Goal: Transaction & Acquisition: Purchase product/service

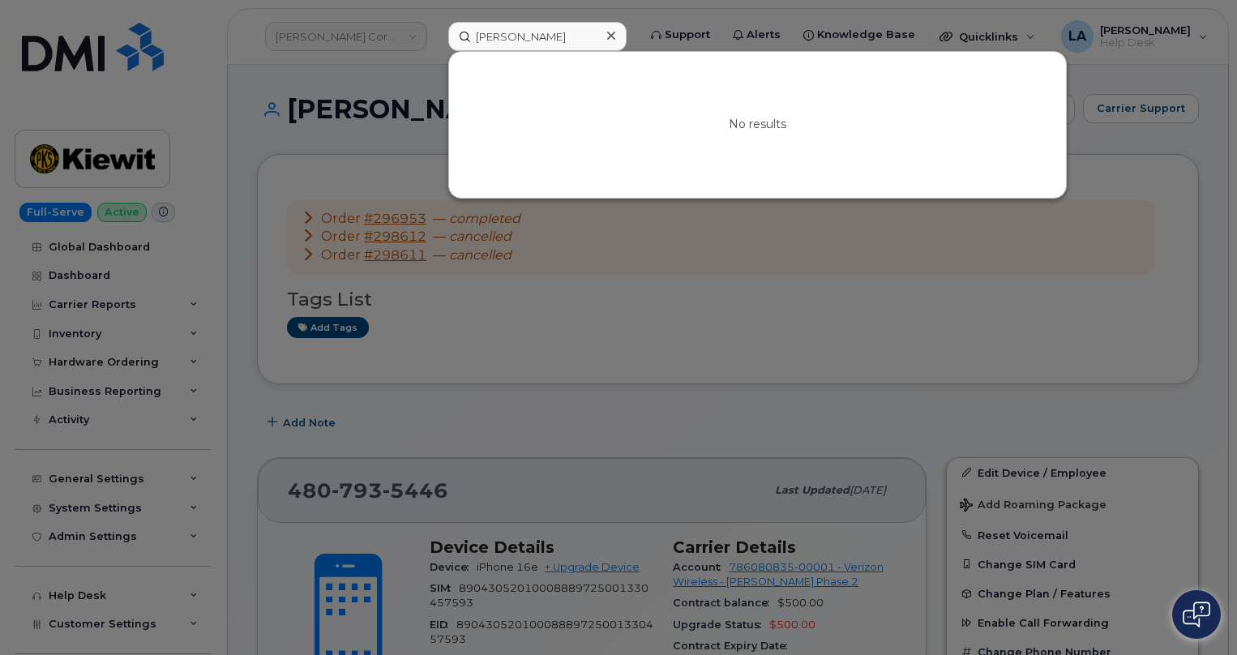
scroll to position [61, 0]
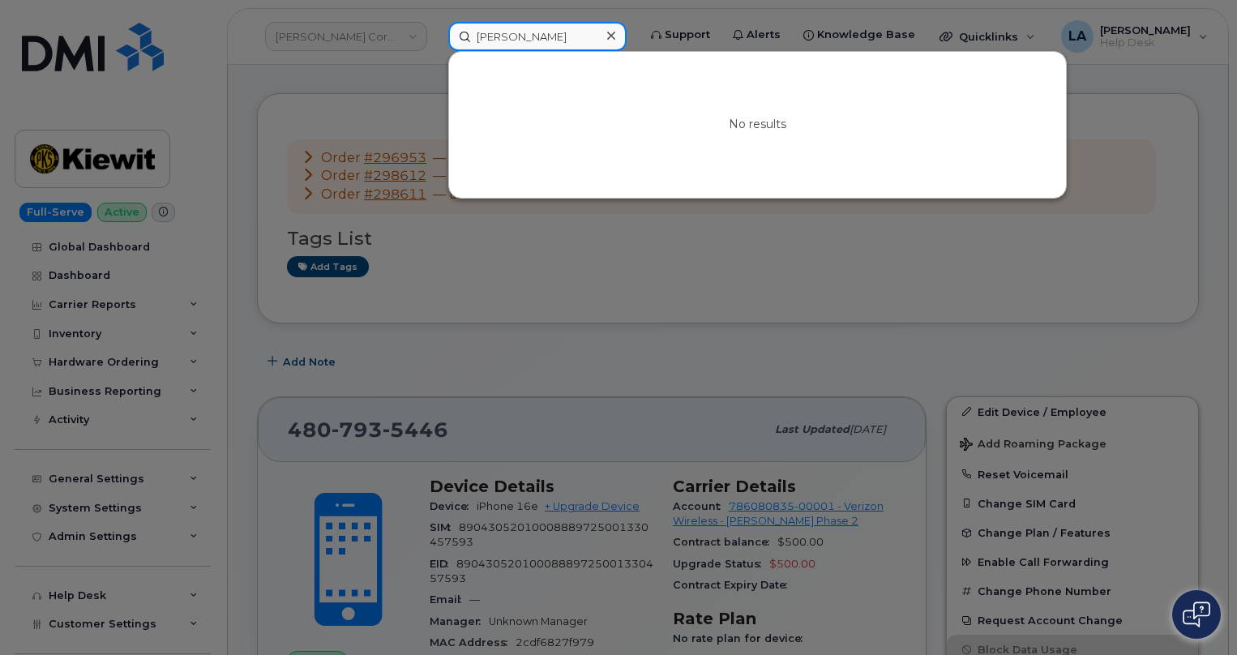
click at [564, 44] on input "Andew Brownel" at bounding box center [537, 36] width 178 height 29
drag, startPoint x: 567, startPoint y: 40, endPoint x: 390, endPoint y: 39, distance: 176.7
click at [435, 39] on div "Andew Brownel No results" at bounding box center [537, 36] width 204 height 29
paste input "765 350 0987"
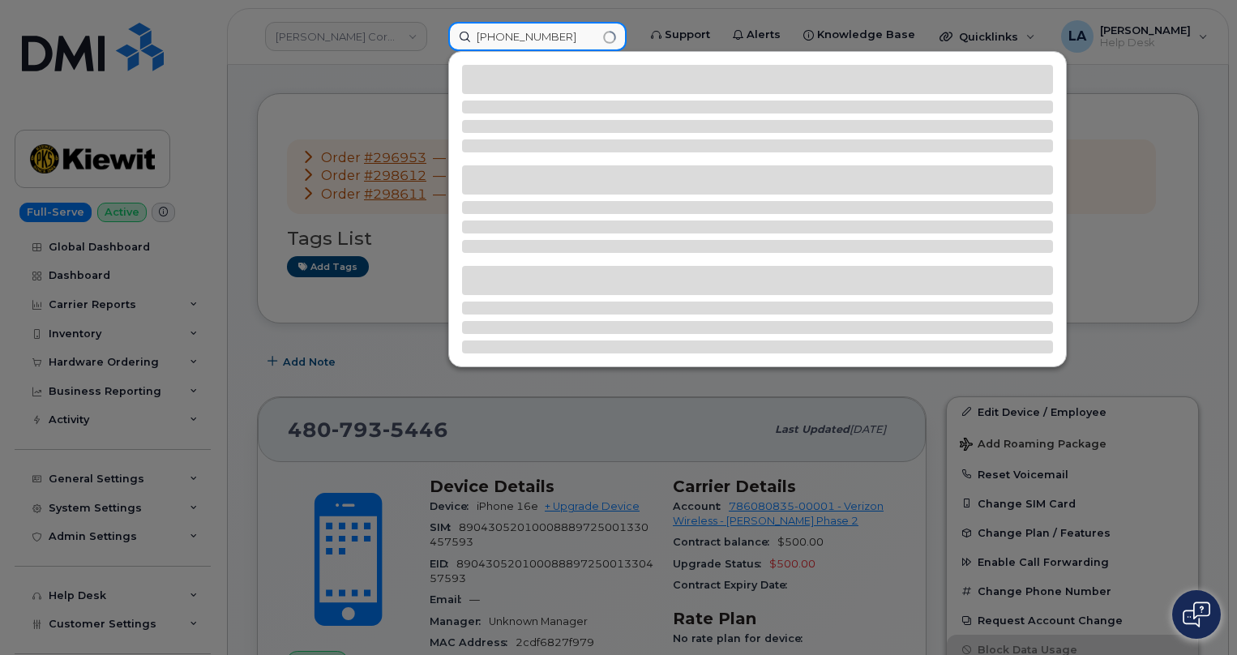
type input "765 350 0987"
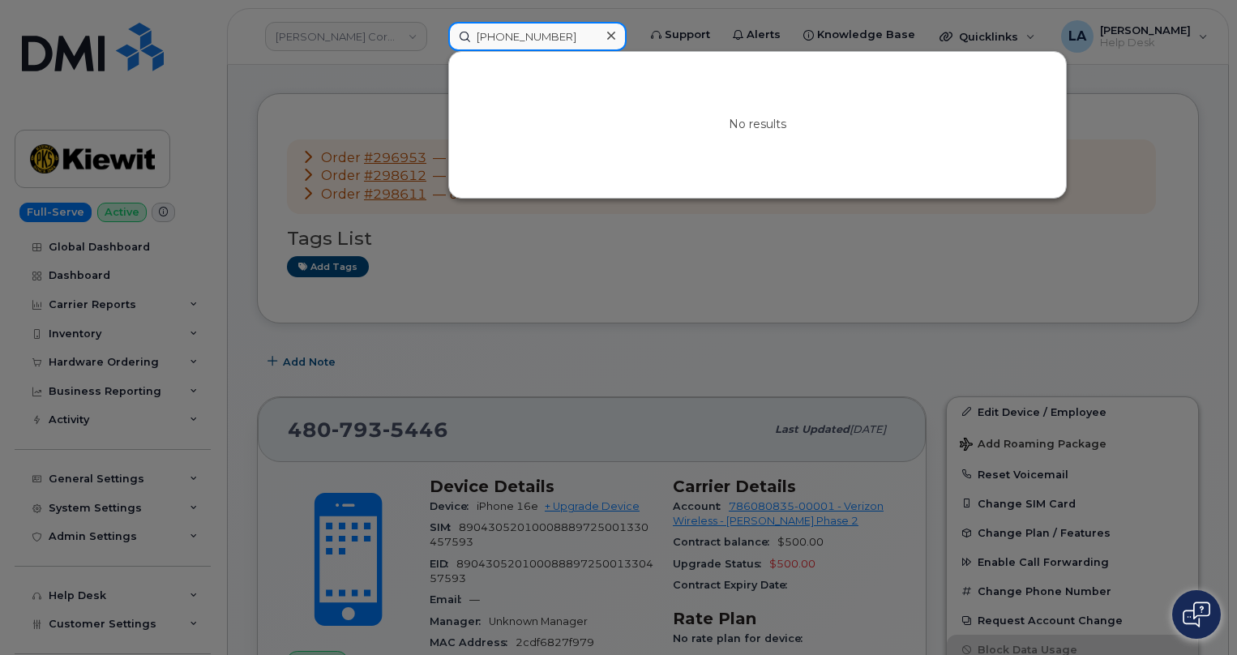
drag, startPoint x: 498, startPoint y: 37, endPoint x: 388, endPoint y: 40, distance: 110.3
click at [435, 40] on div "765 350 0987 No results" at bounding box center [537, 36] width 204 height 29
paste input "[PHONE_NUMBER]"
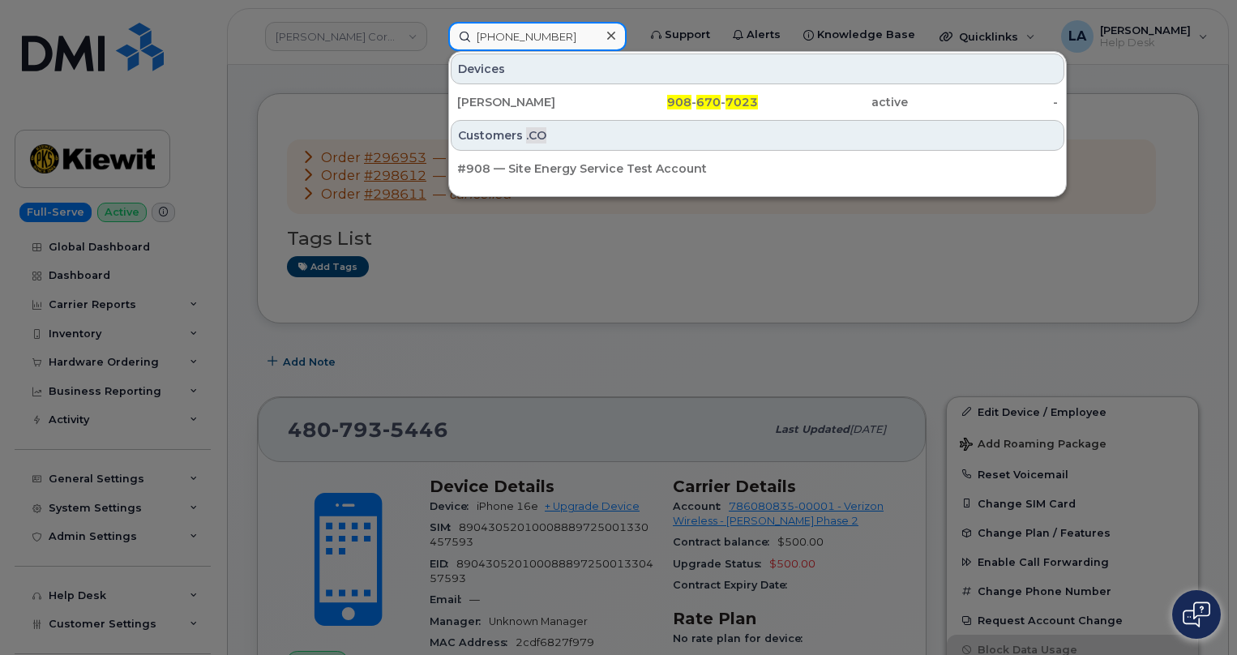
type input "[PHONE_NUMBER]"
click at [502, 97] on div "[PERSON_NAME]" at bounding box center [532, 102] width 150 height 16
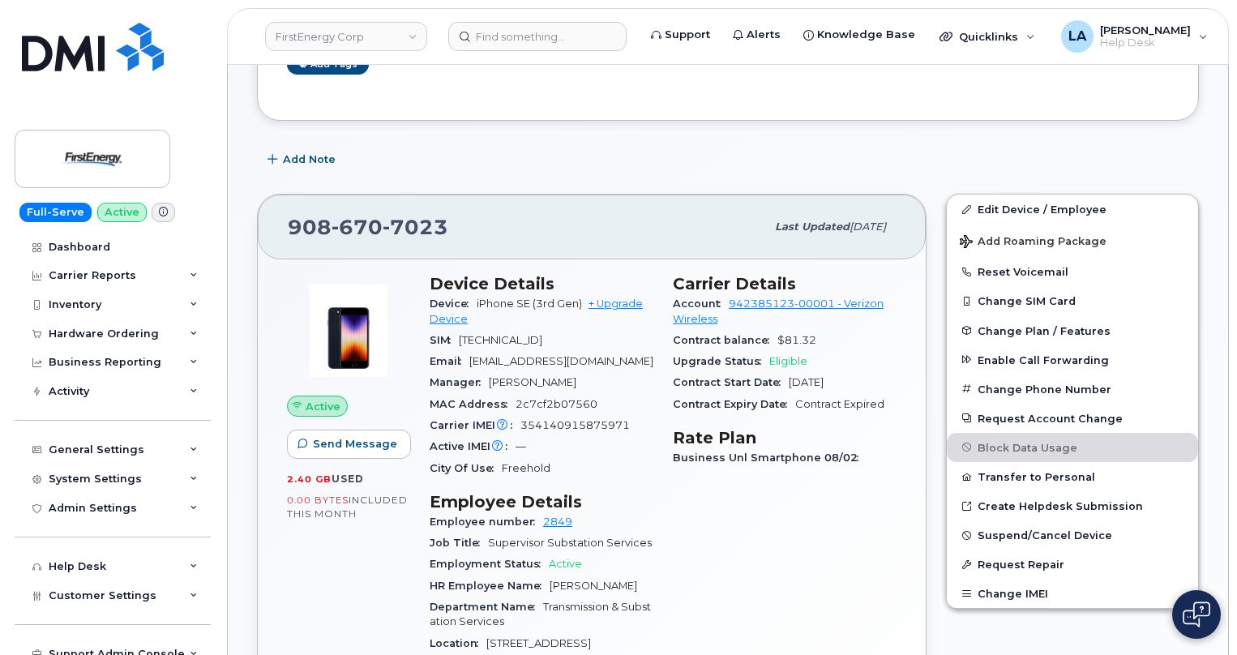
scroll to position [350, 0]
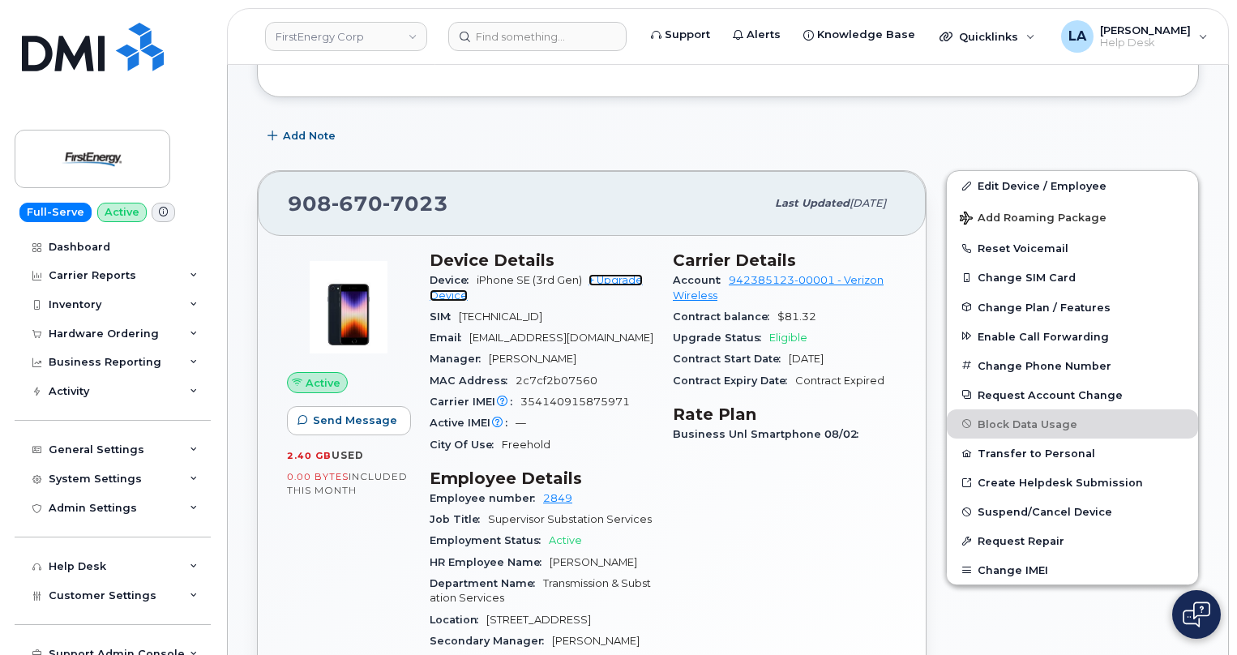
click at [611, 279] on link "+ Upgrade Device" at bounding box center [536, 287] width 213 height 27
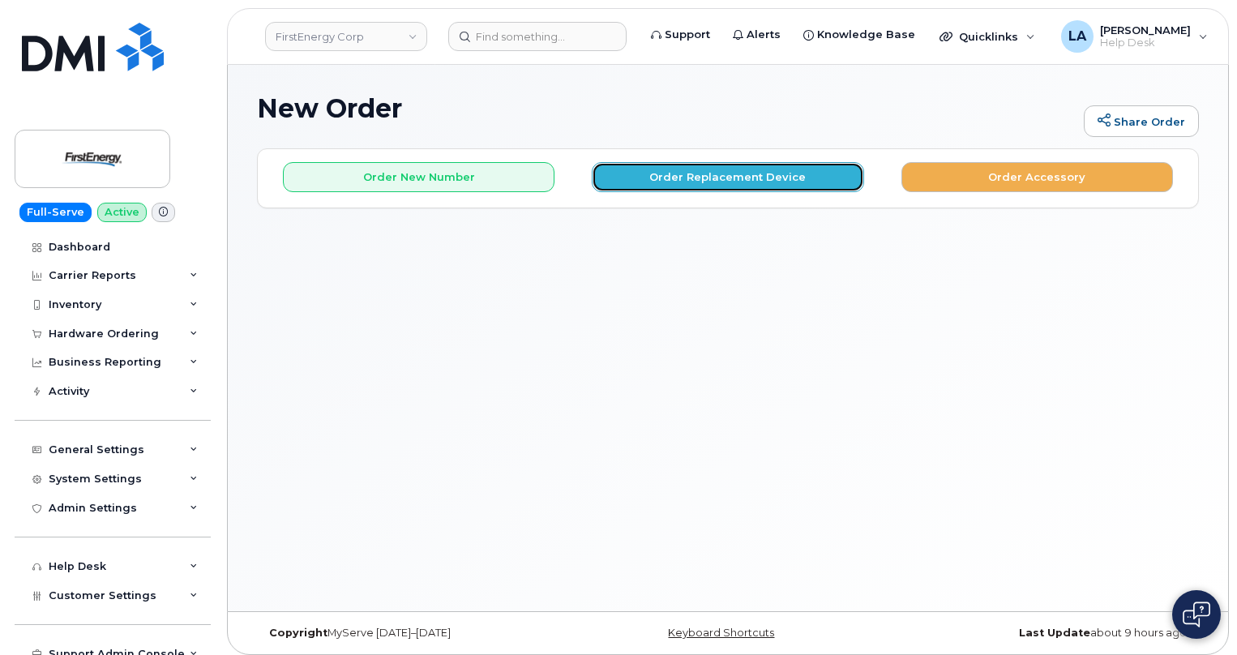
click at [747, 188] on button "Order Replacement Device" at bounding box center [728, 177] width 272 height 30
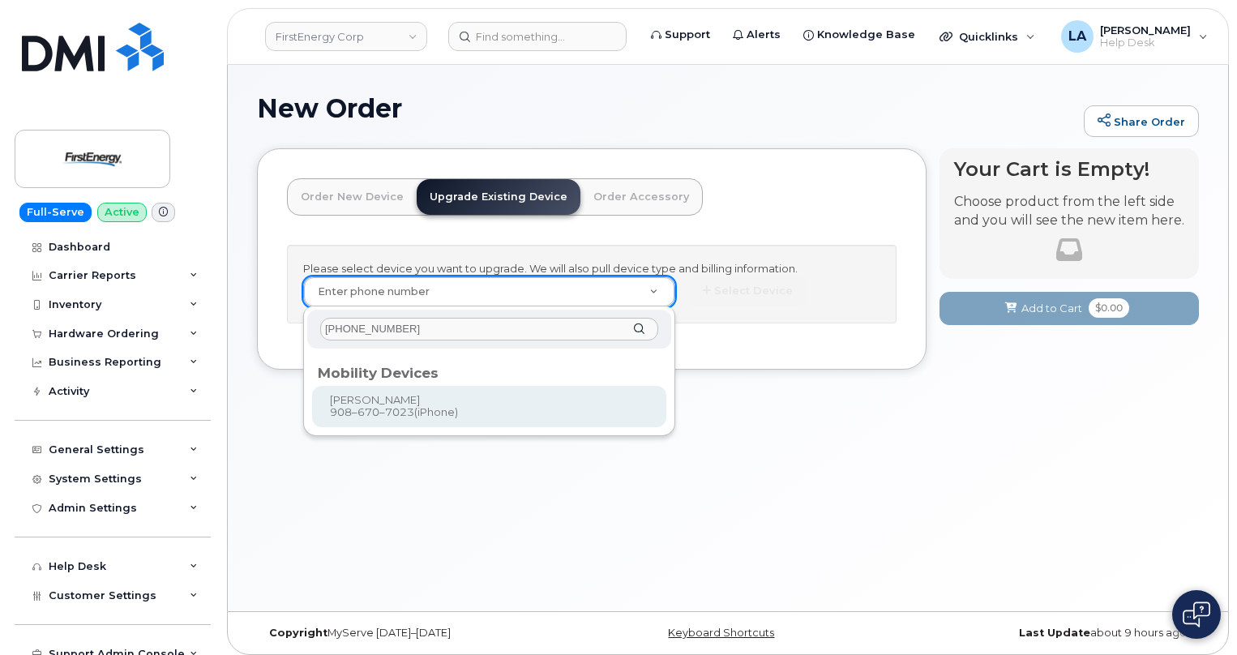
type input "908 670 7023"
type input "830775"
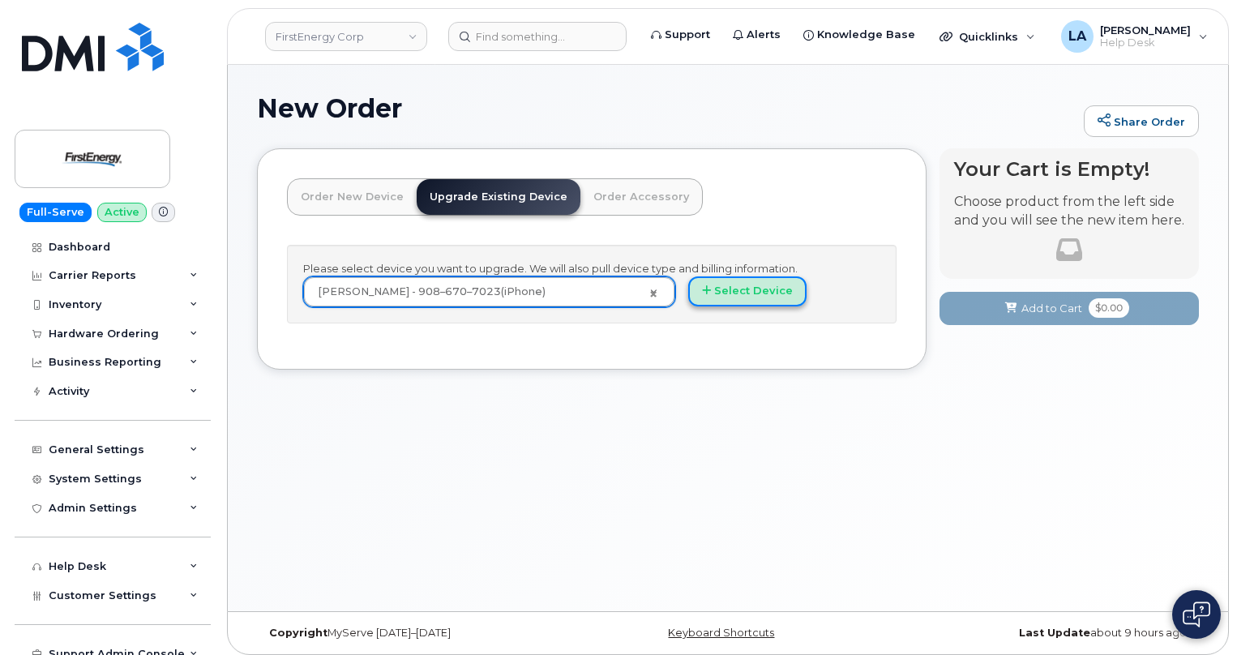
click at [756, 292] on button "Select Device" at bounding box center [747, 291] width 118 height 30
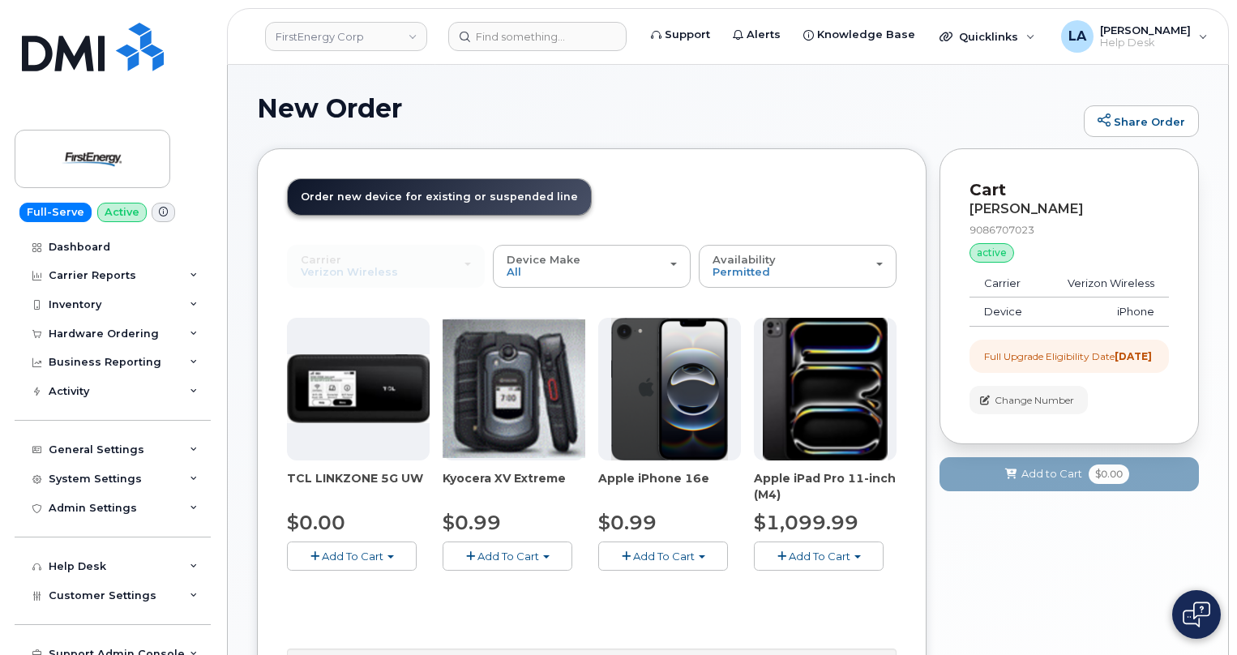
click at [658, 554] on span "Add To Cart" at bounding box center [664, 556] width 62 height 13
click at [632, 585] on link "$0.99 - 2 Year Upgrade" at bounding box center [680, 586] width 156 height 20
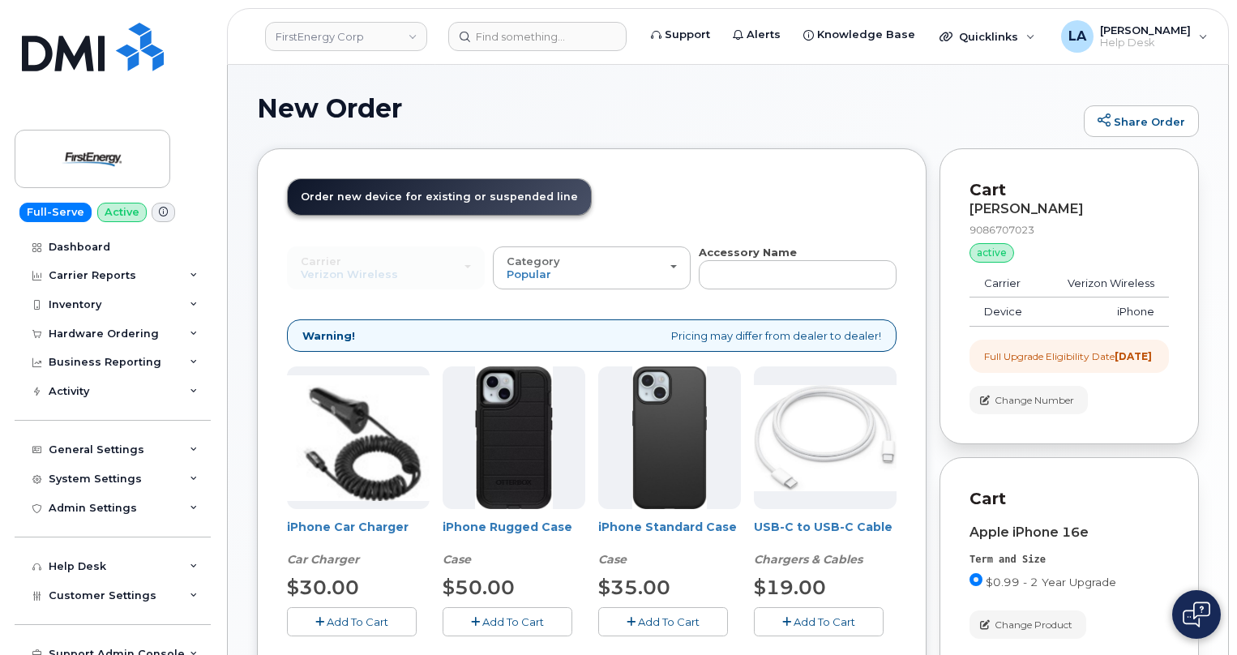
drag, startPoint x: 1235, startPoint y: 161, endPoint x: 1235, endPoint y: 189, distance: 28.4
click at [1235, 189] on body "FirstEnergy Corp Support Alerts Knowledge Base Quicklinks Suspend / Cancel Devi…" at bounding box center [618, 426] width 1237 height 852
drag, startPoint x: 1235, startPoint y: 190, endPoint x: 1237, endPoint y: 280, distance: 90.0
click at [1236, 268] on html "FirstEnergy Corp Support Alerts Knowledge Base Quicklinks Suspend / Cancel Devi…" at bounding box center [618, 426] width 1237 height 852
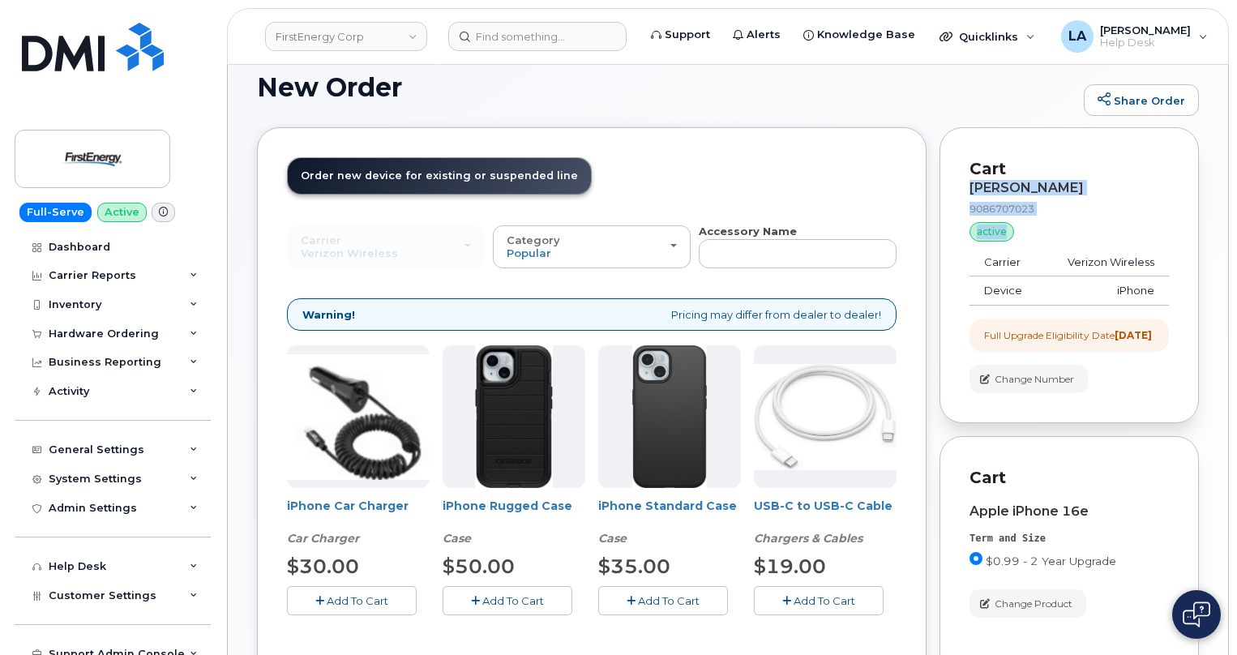
scroll to position [54, 0]
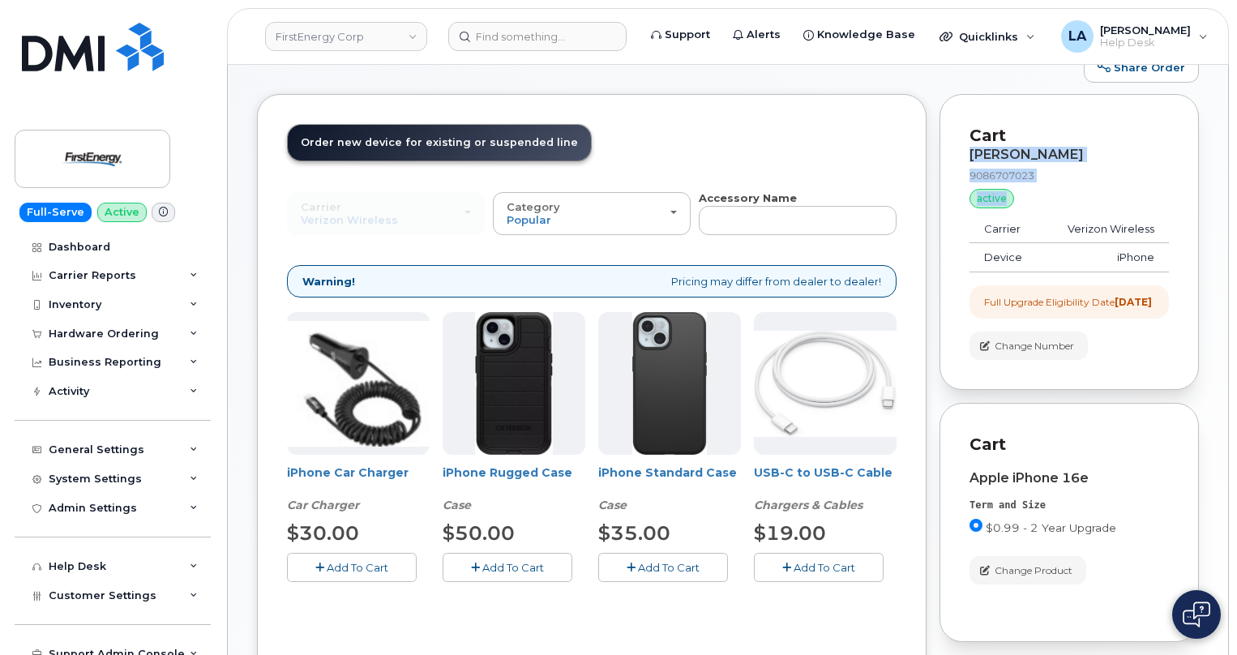
click at [798, 573] on span "Add To Cart" at bounding box center [825, 567] width 62 height 13
click at [336, 567] on span "Add To Cart" at bounding box center [358, 567] width 62 height 13
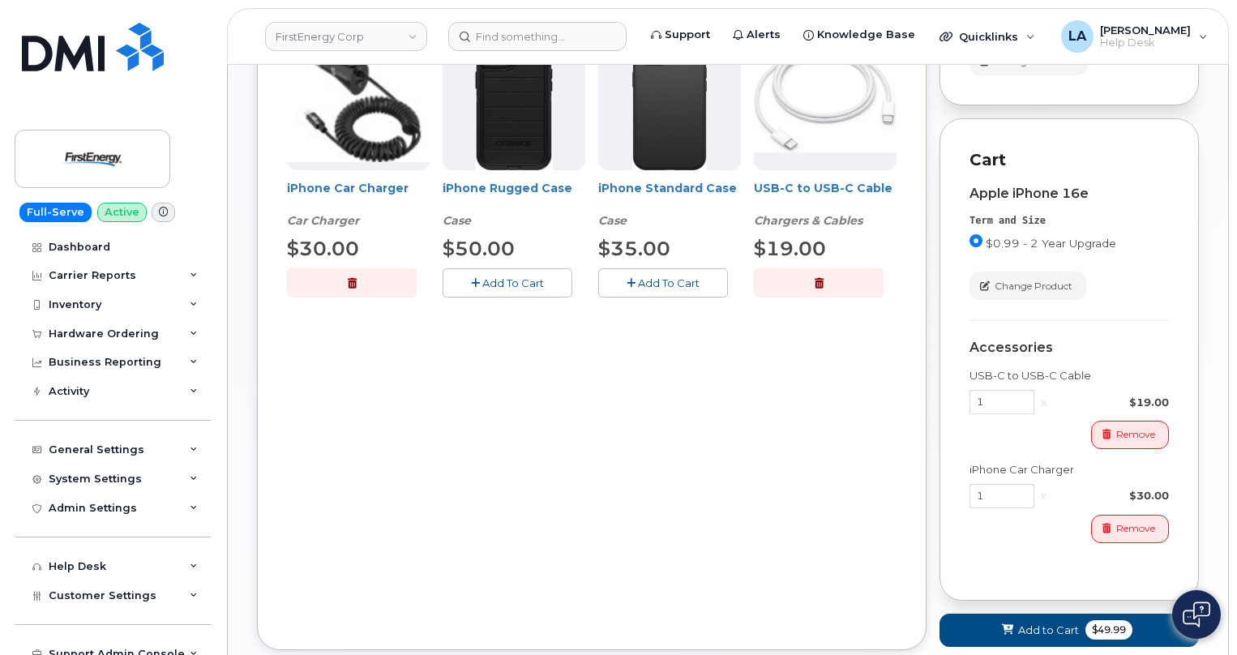
scroll to position [347, 0]
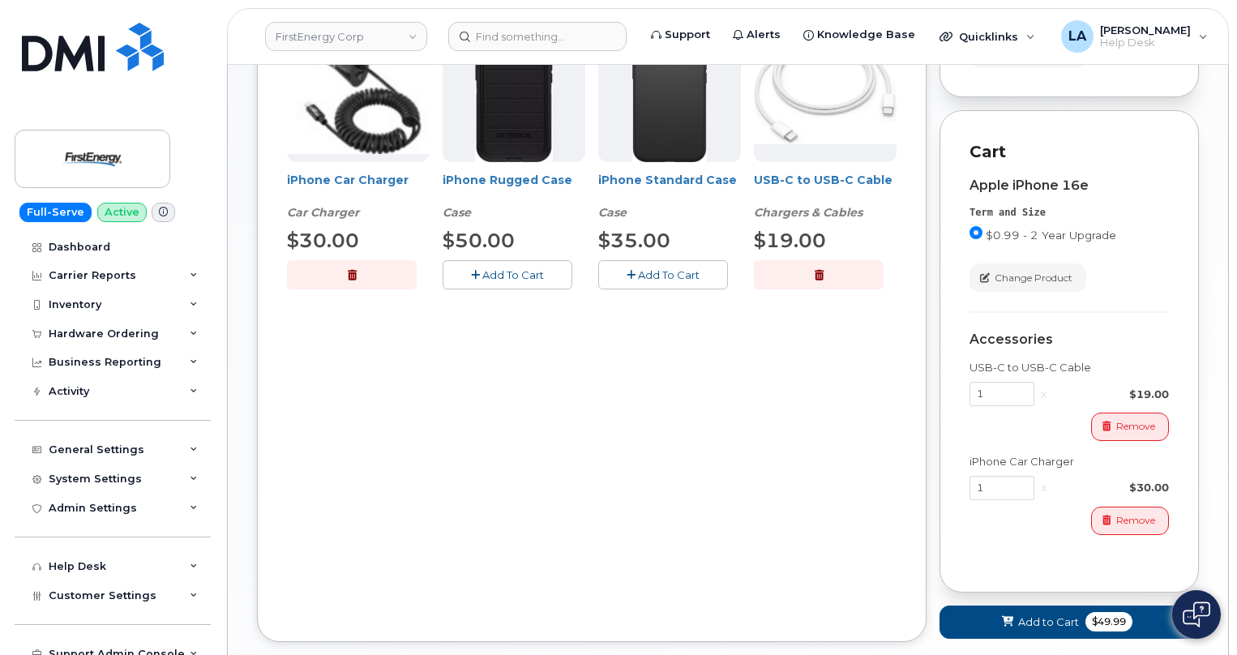
click at [503, 278] on span "Add To Cart" at bounding box center [513, 274] width 62 height 13
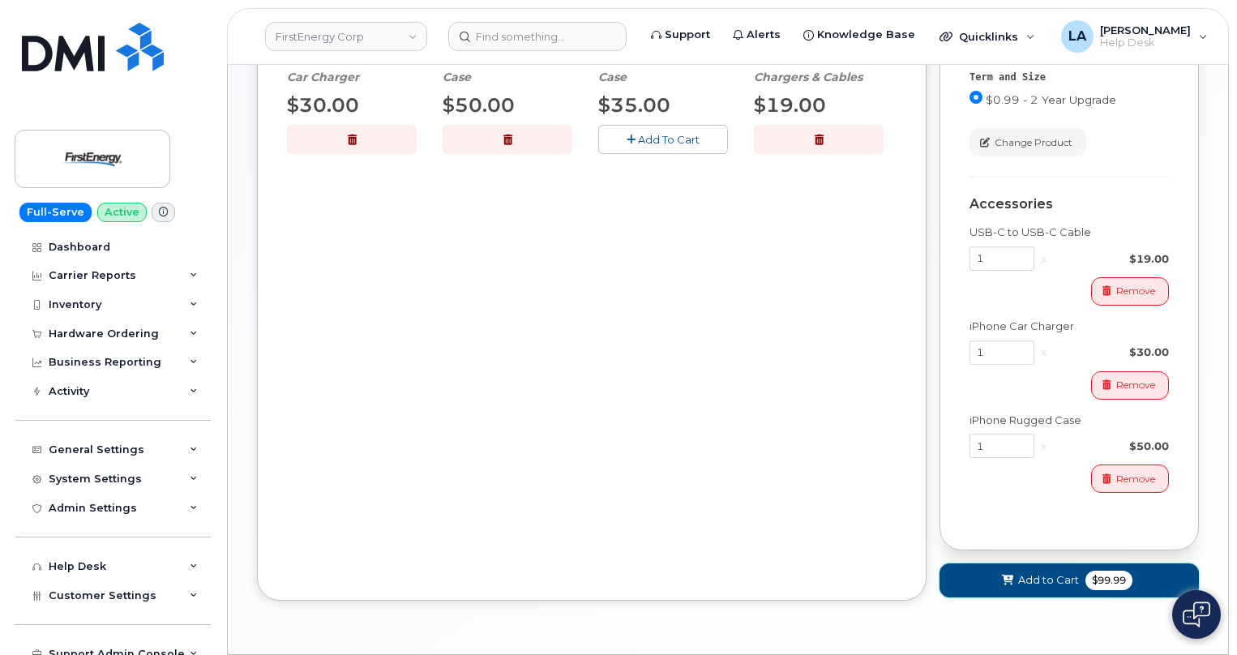
click at [958, 587] on button "Add to Cart $99.99" at bounding box center [1069, 579] width 259 height 33
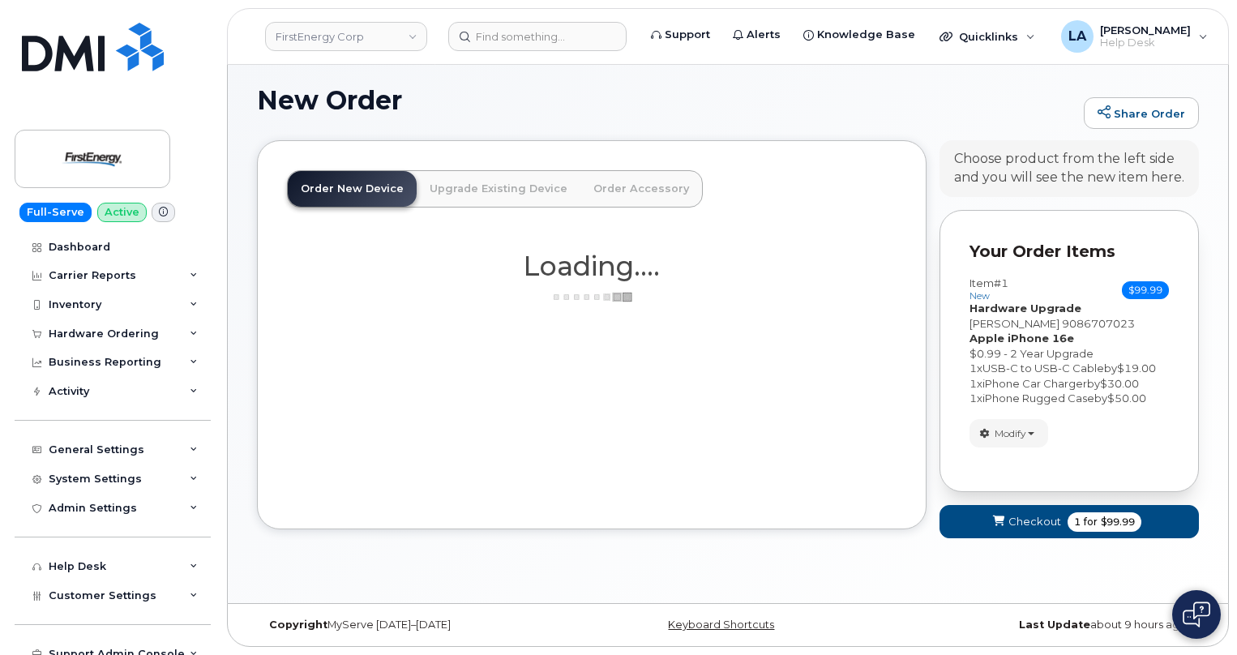
scroll to position [8, 0]
click at [1011, 525] on span "Checkout" at bounding box center [1034, 521] width 53 height 15
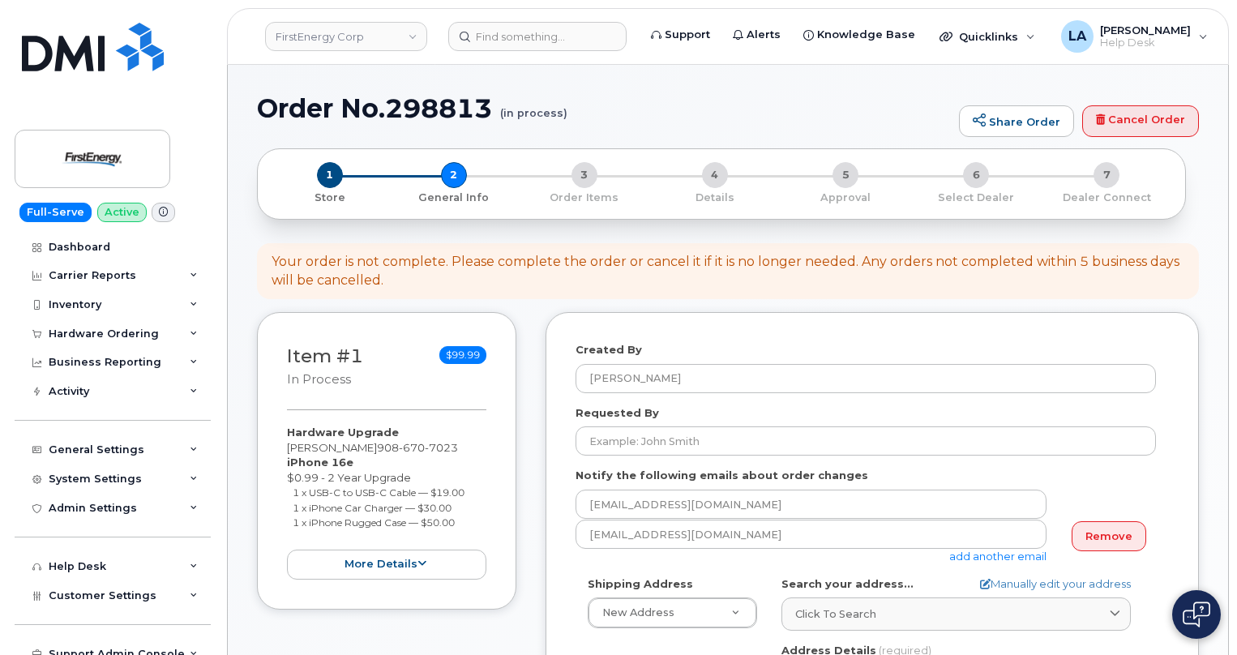
select select
click at [1095, 529] on link "Remove" at bounding box center [1109, 536] width 75 height 30
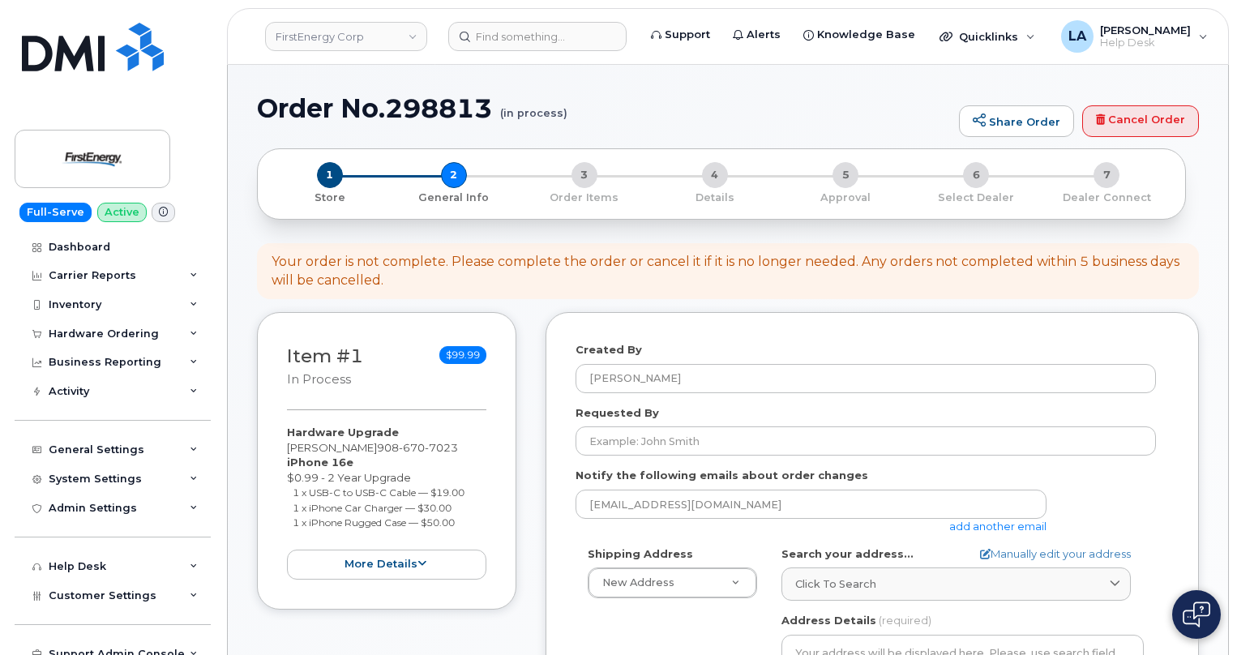
drag, startPoint x: 402, startPoint y: 443, endPoint x: 268, endPoint y: 444, distance: 134.6
click at [268, 444] on div "Item #1 in process $99.99 Hardware Upgrade LAWRENCE P HAYES 908 670 7023 iPhone…" at bounding box center [386, 460] width 259 height 297
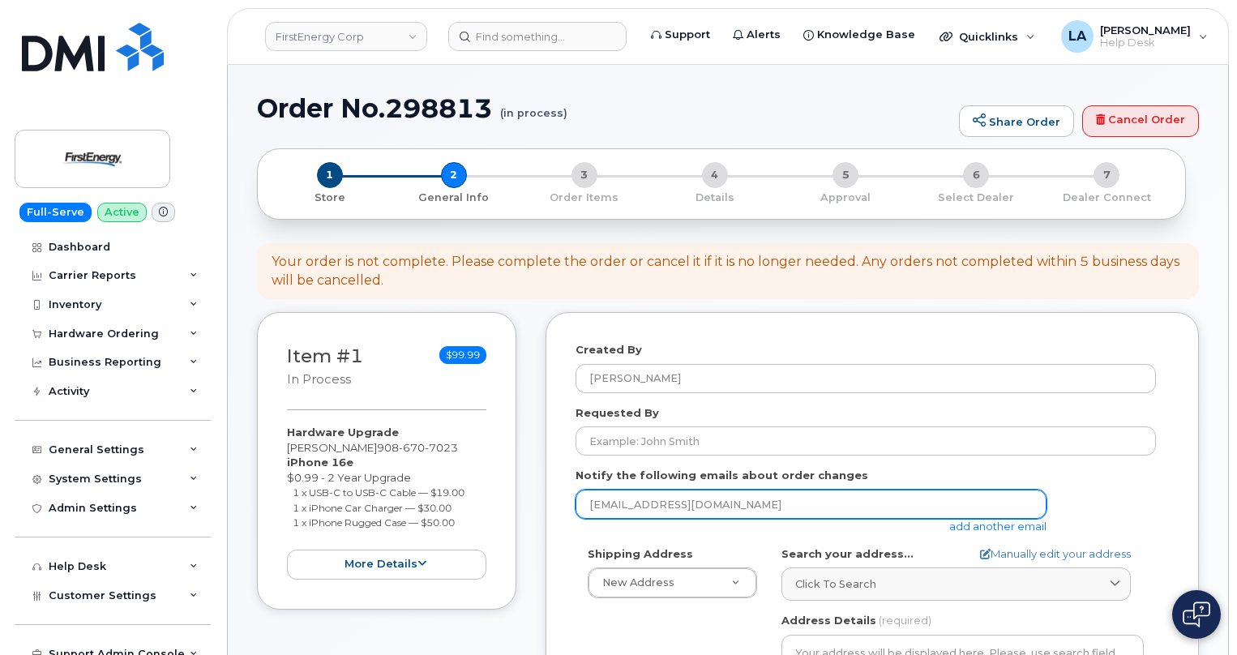
copy div "[PERSON_NAME]"
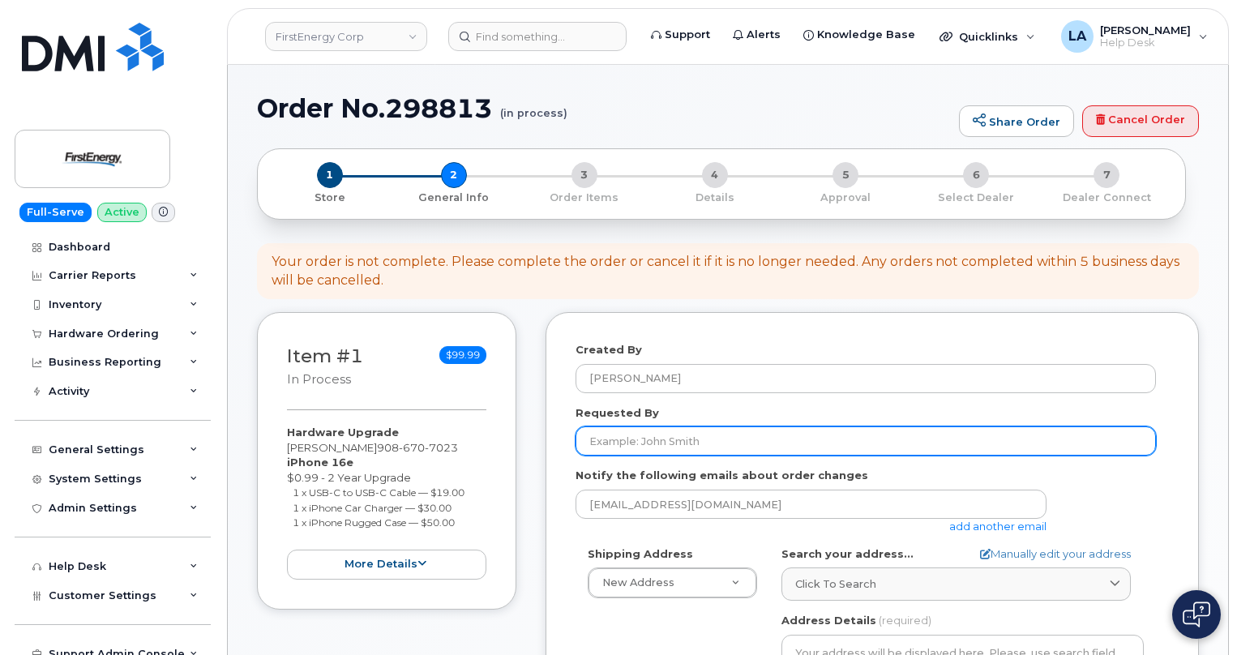
click at [643, 443] on input "Requested By" at bounding box center [866, 440] width 580 height 29
paste input "[PERSON_NAME]"
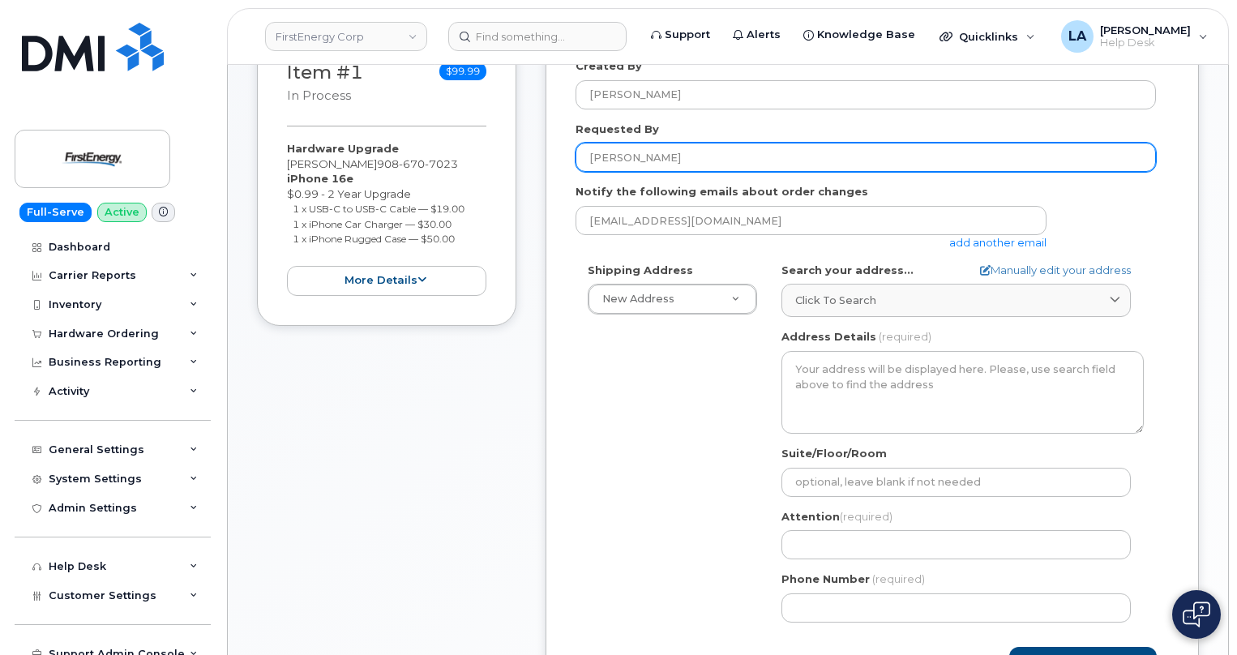
scroll to position [292, 0]
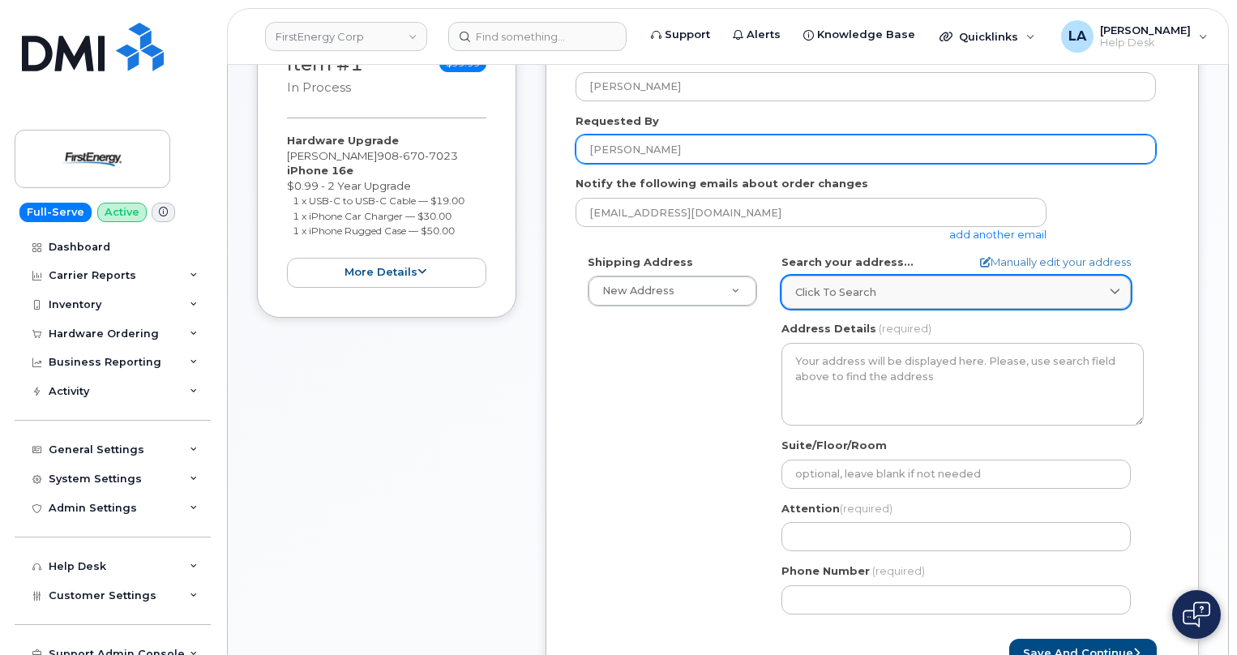
type input "[PERSON_NAME]"
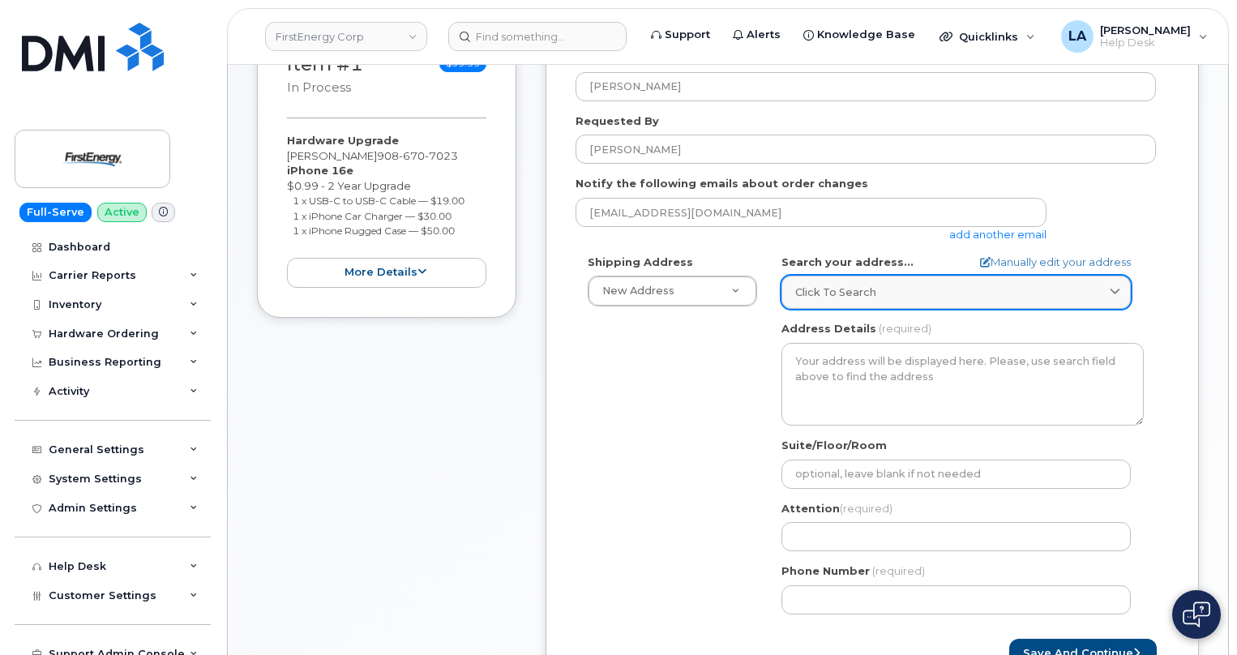
click at [868, 293] on span "Click to search" at bounding box center [835, 292] width 81 height 15
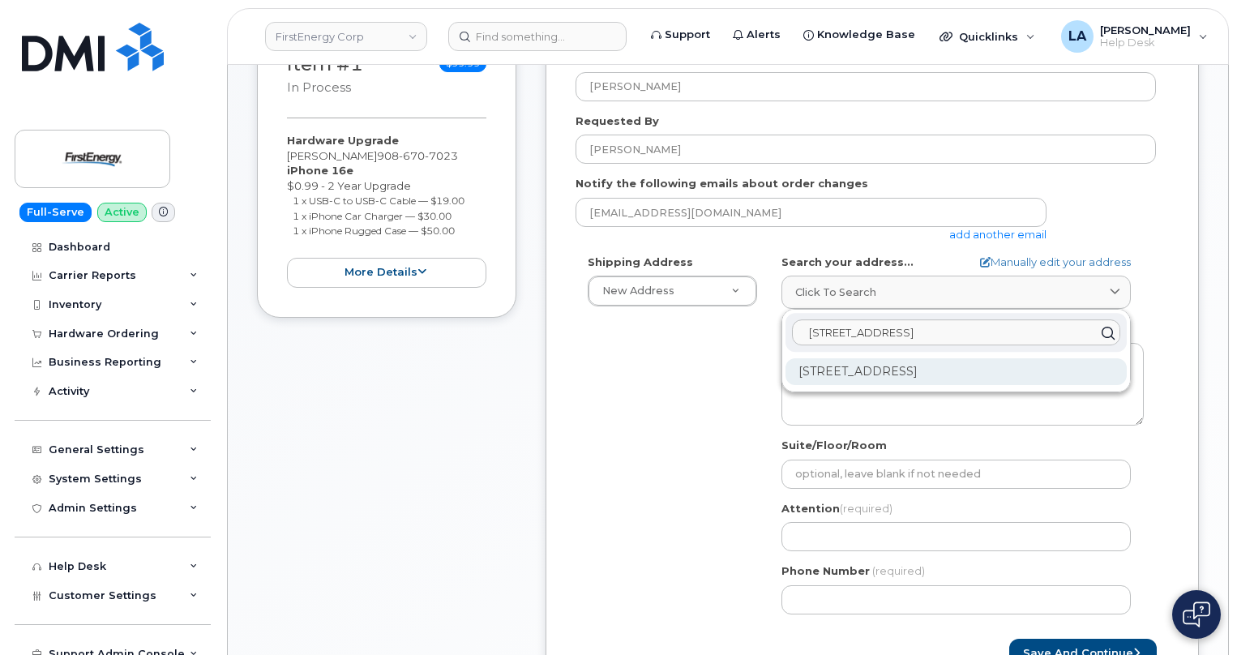
type input "63 Easton Way"
click at [944, 375] on div "63 Easton Way Hainesport NJ 08036-4826" at bounding box center [956, 371] width 341 height 27
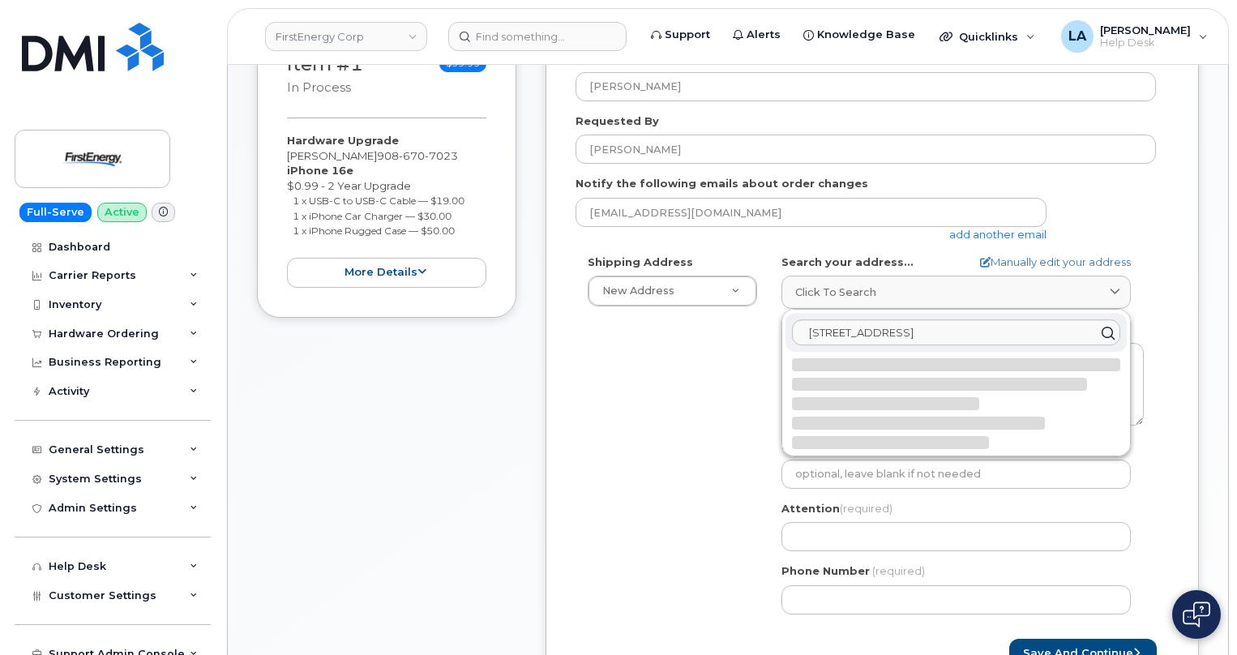
select select
type textarea "63 Easton Way HAINESPORT NJ 08036-4826 UNITED STATES"
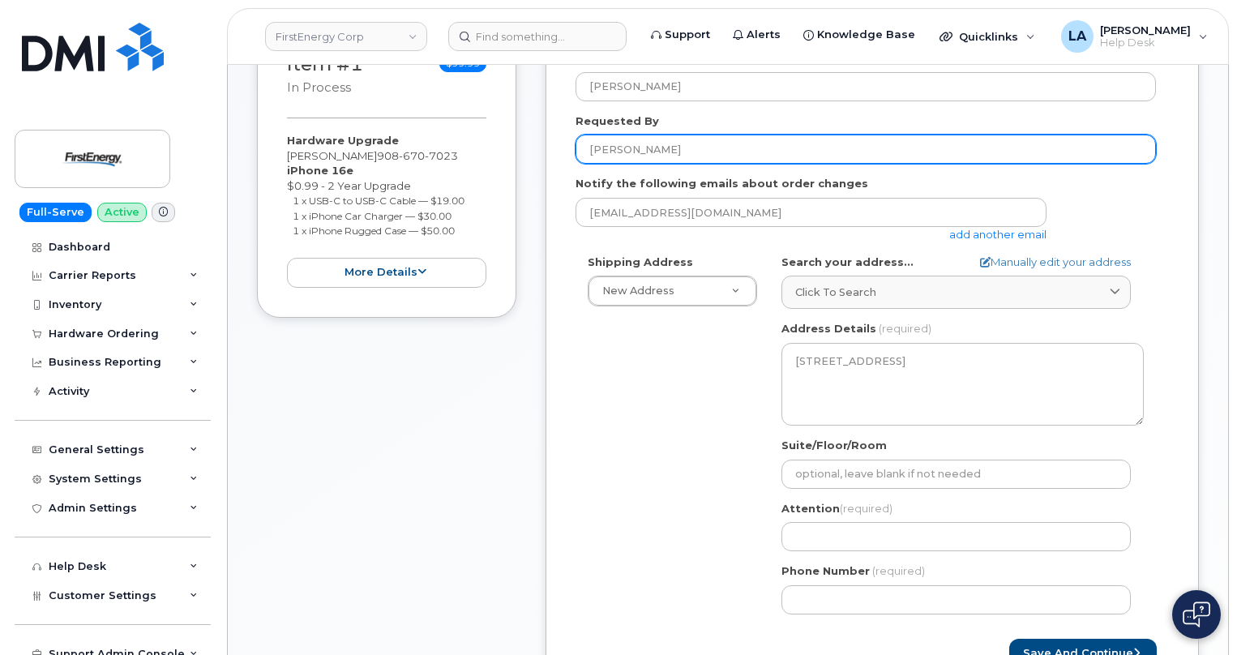
drag, startPoint x: 566, startPoint y: 139, endPoint x: 534, endPoint y: 141, distance: 31.7
click at [540, 139] on div "Item #1 in process $99.99 Hardware Upgrade LAWRENCE P HAYES 908 670 7023 iPhone…" at bounding box center [728, 371] width 942 height 702
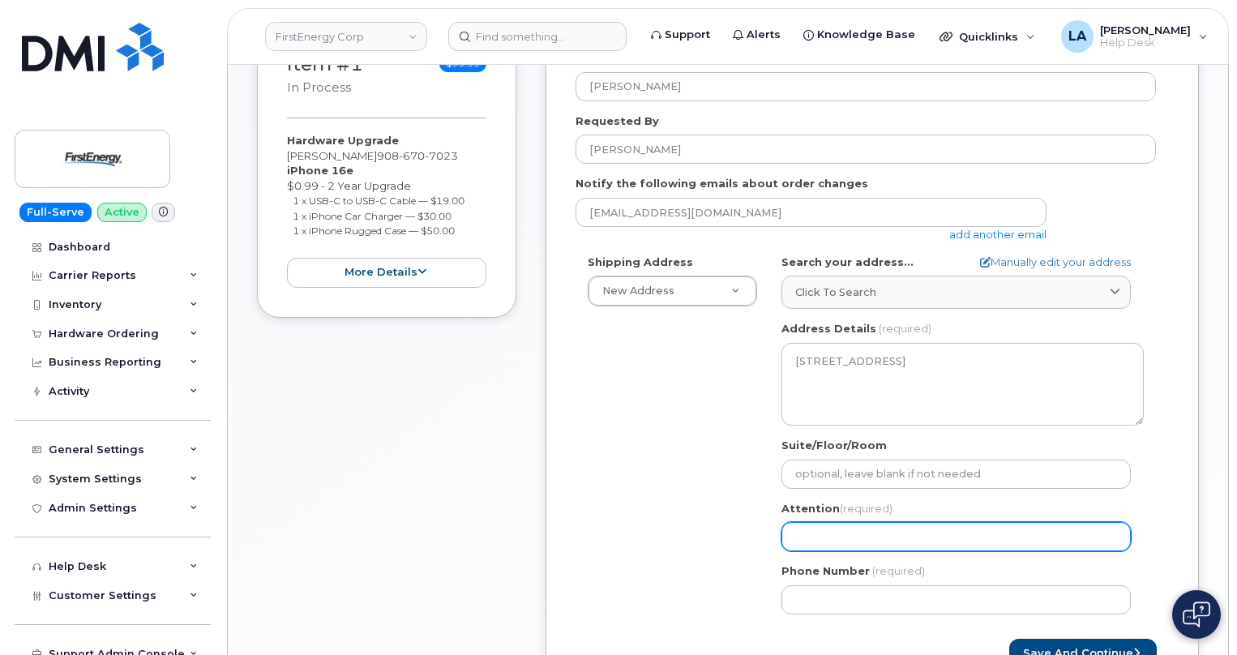
click at [831, 535] on input "Attention (required)" at bounding box center [956, 536] width 349 height 29
paste input "[PERSON_NAME]"
select select
type input "[PERSON_NAME]"
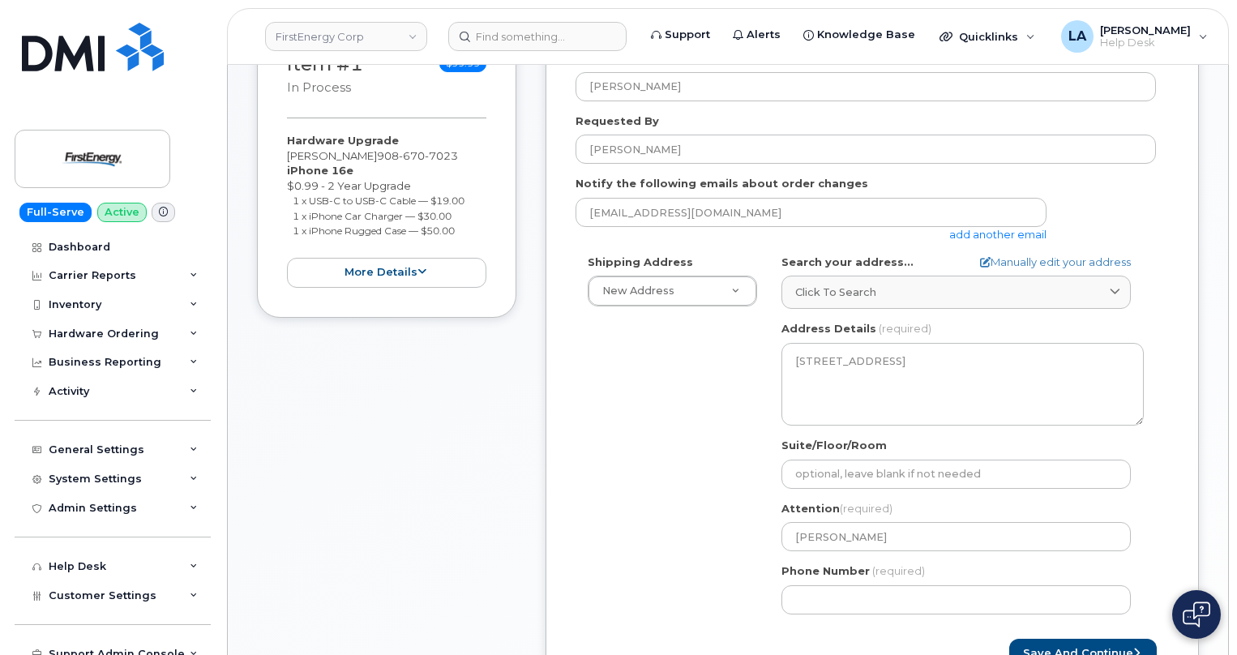
click at [645, 513] on div "Shipping Address New Address New Address 3601 Ridge Rd 543 Lake Rd 14 N Shue St…" at bounding box center [866, 441] width 580 height 372
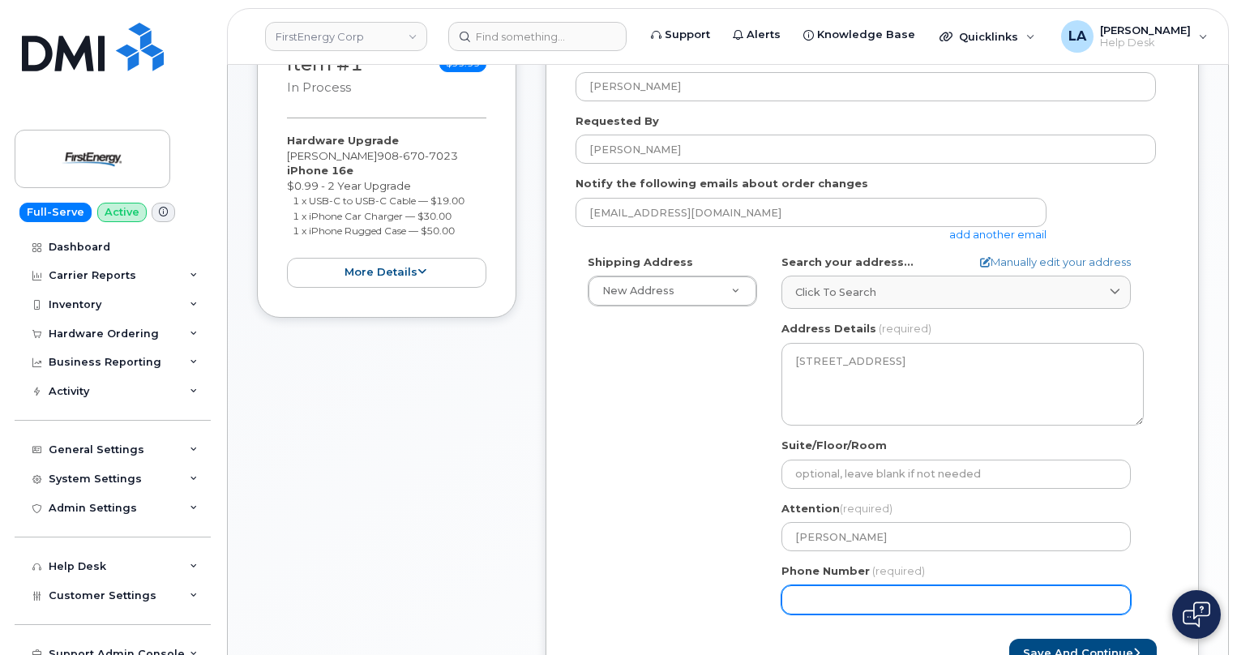
drag, startPoint x: 936, startPoint y: 600, endPoint x: 966, endPoint y: 594, distance: 29.7
click at [939, 599] on input "Phone Number" at bounding box center [956, 599] width 349 height 29
type input "908670702"
select select
type input "9086707022"
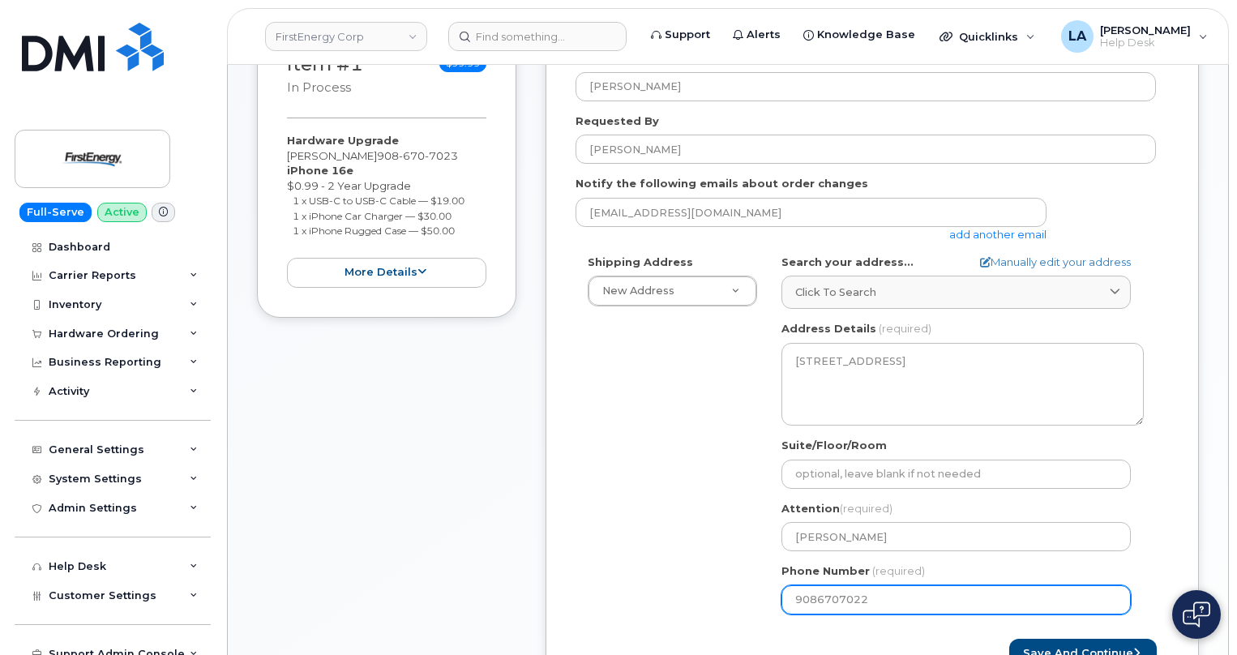
select select
type input "908670702"
select select
type input "9086707023"
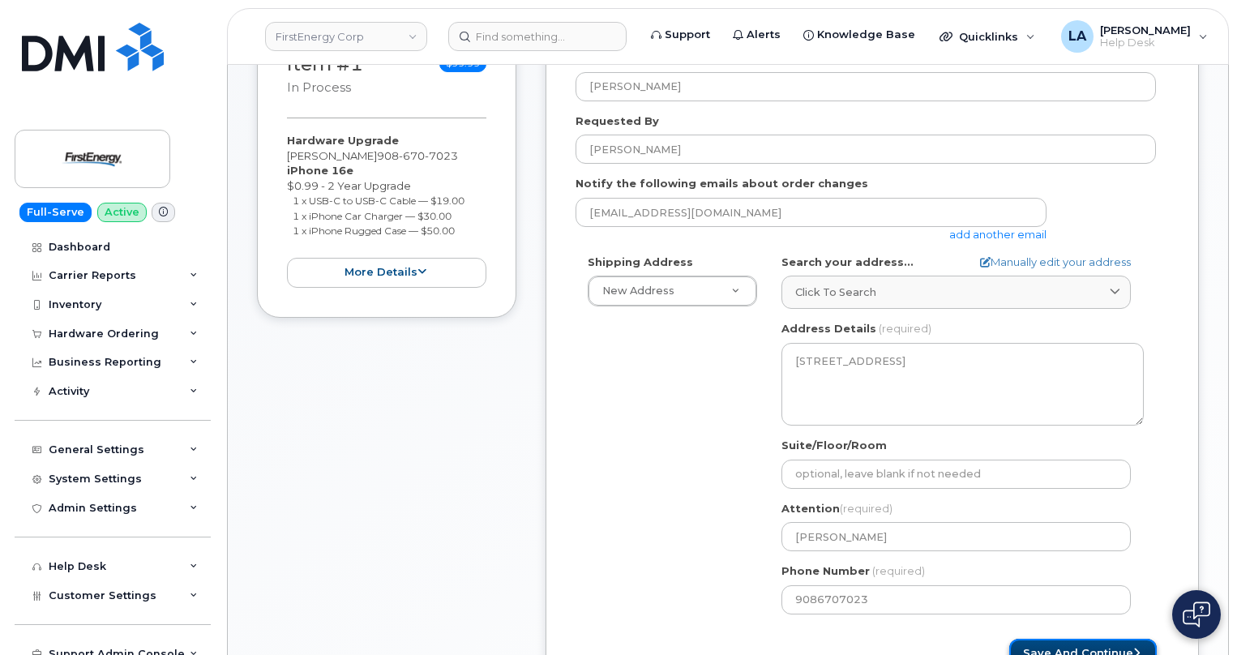
click at [1066, 648] on button "Save and Continue" at bounding box center [1083, 654] width 148 height 30
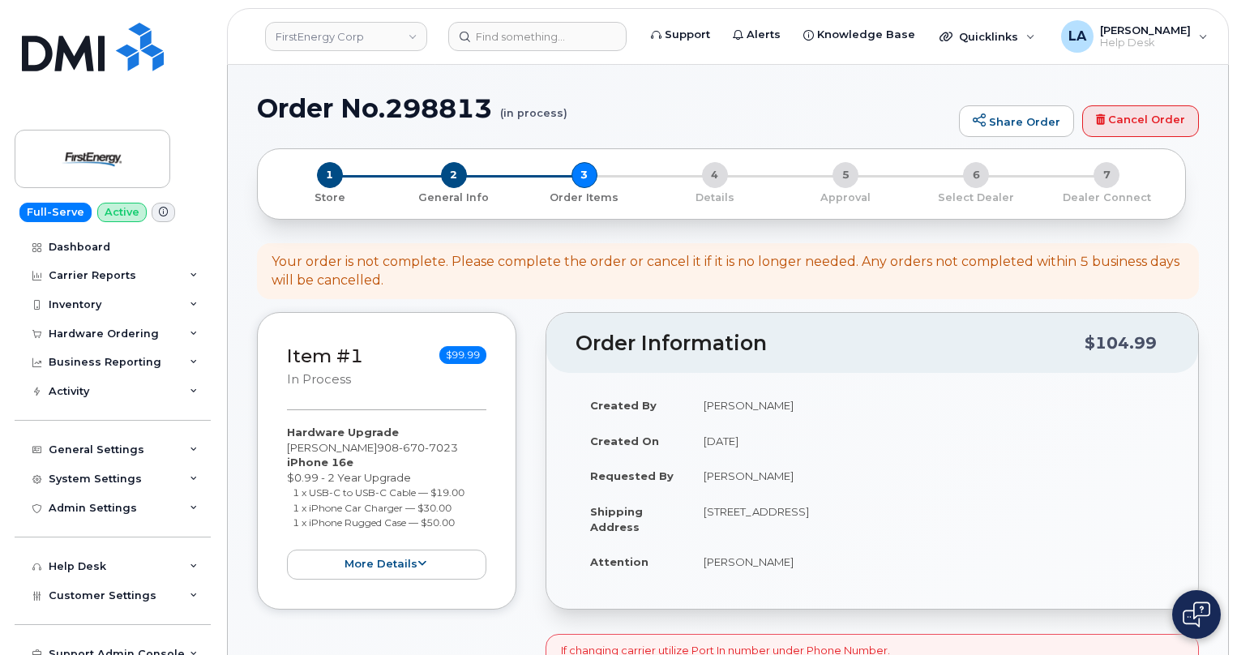
drag, startPoint x: 1193, startPoint y: 257, endPoint x: 1230, endPoint y: 212, distance: 58.8
click at [1193, 257] on div "Your order is not complete. Please complete the order or cancel it if it is no …" at bounding box center [728, 271] width 942 height 57
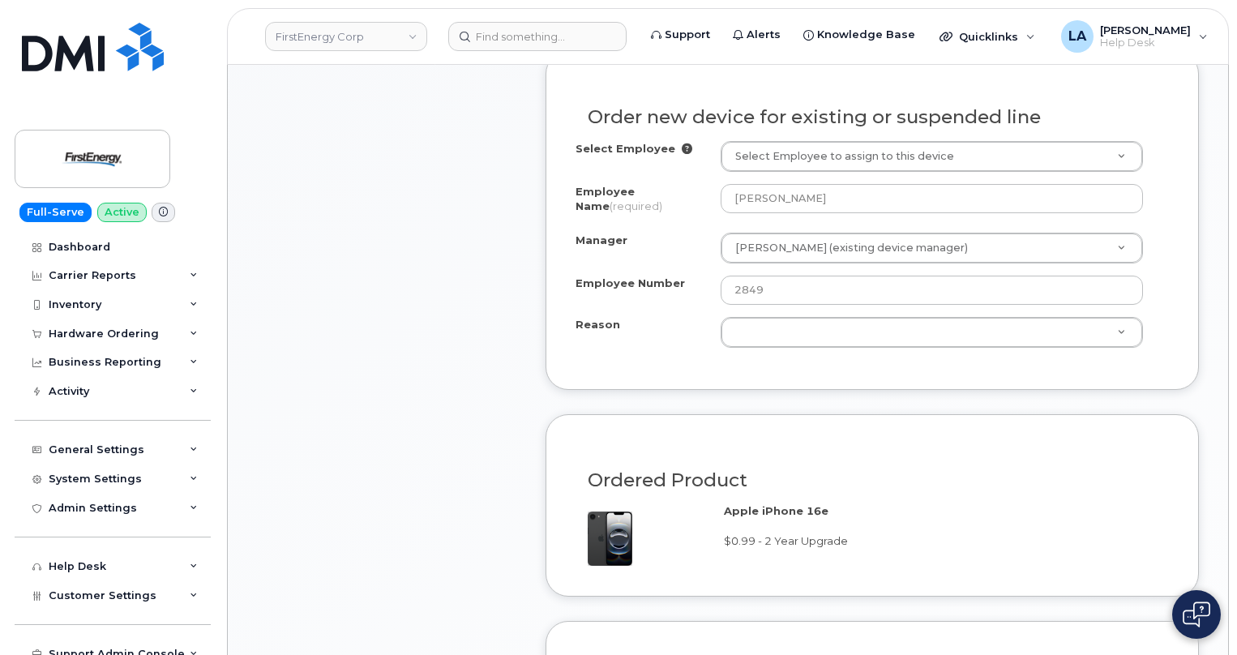
scroll to position [811, 0]
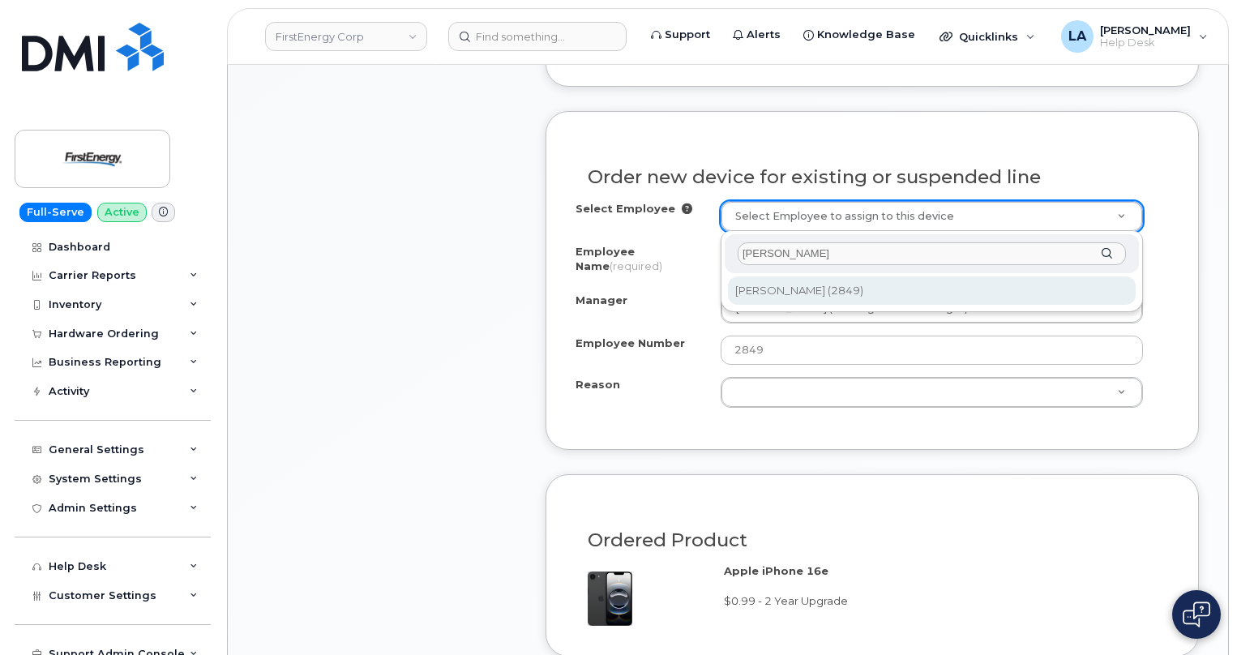
type input "[PERSON_NAME]"
type input "2078215"
type input "[PERSON_NAME]"
select select "2084596"
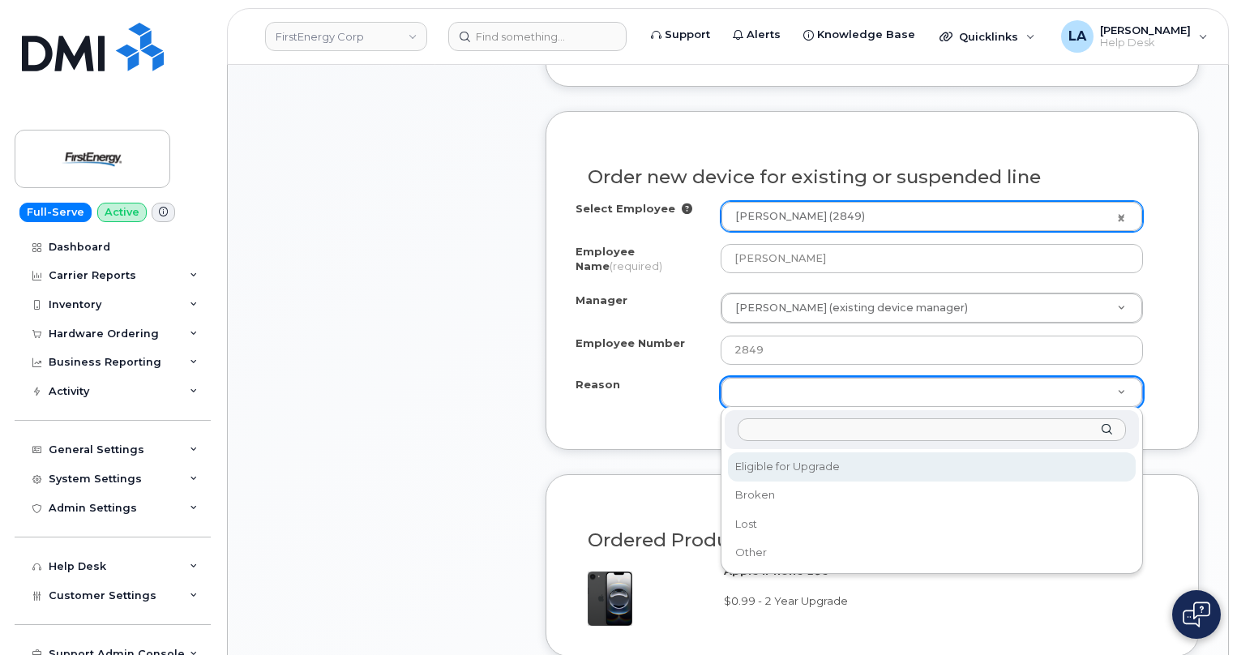
select select "eligible_for_upgrade"
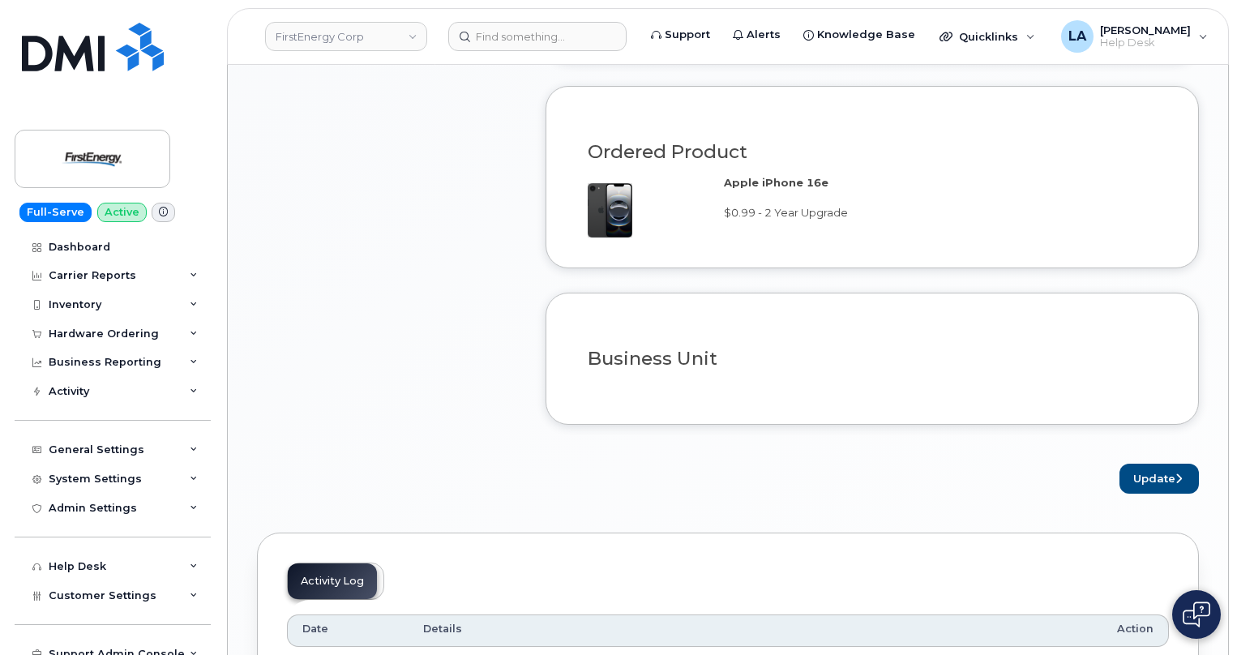
scroll to position [1180, 0]
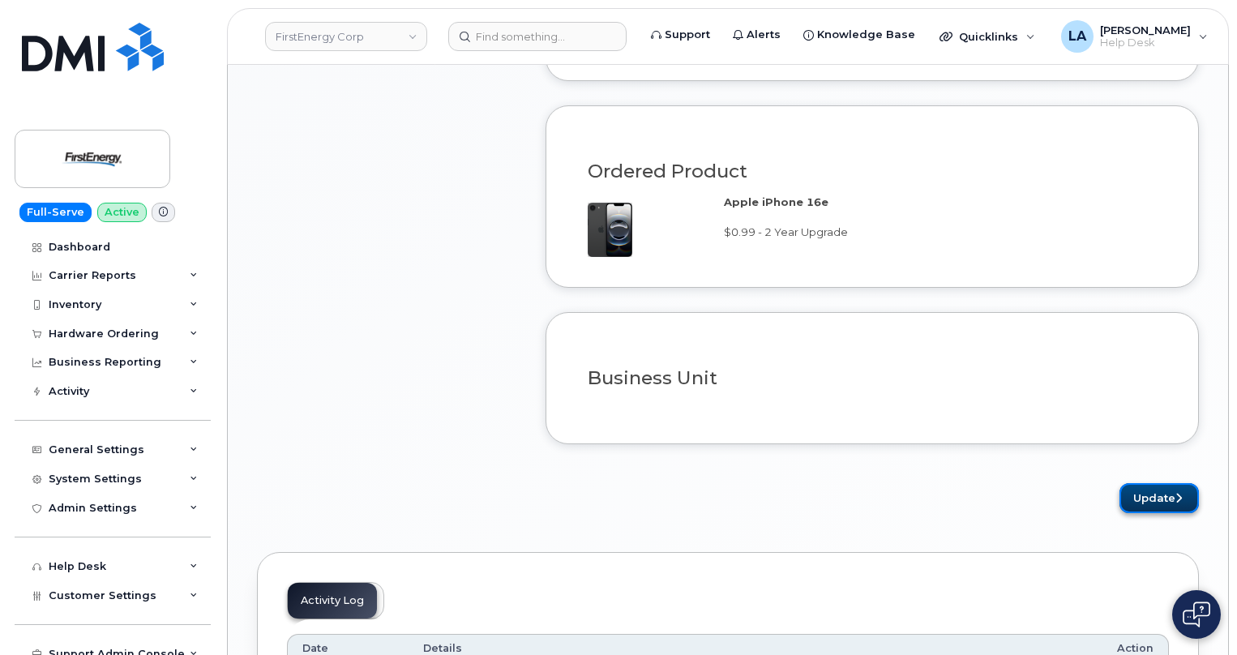
click at [1147, 495] on button "Update" at bounding box center [1159, 498] width 79 height 30
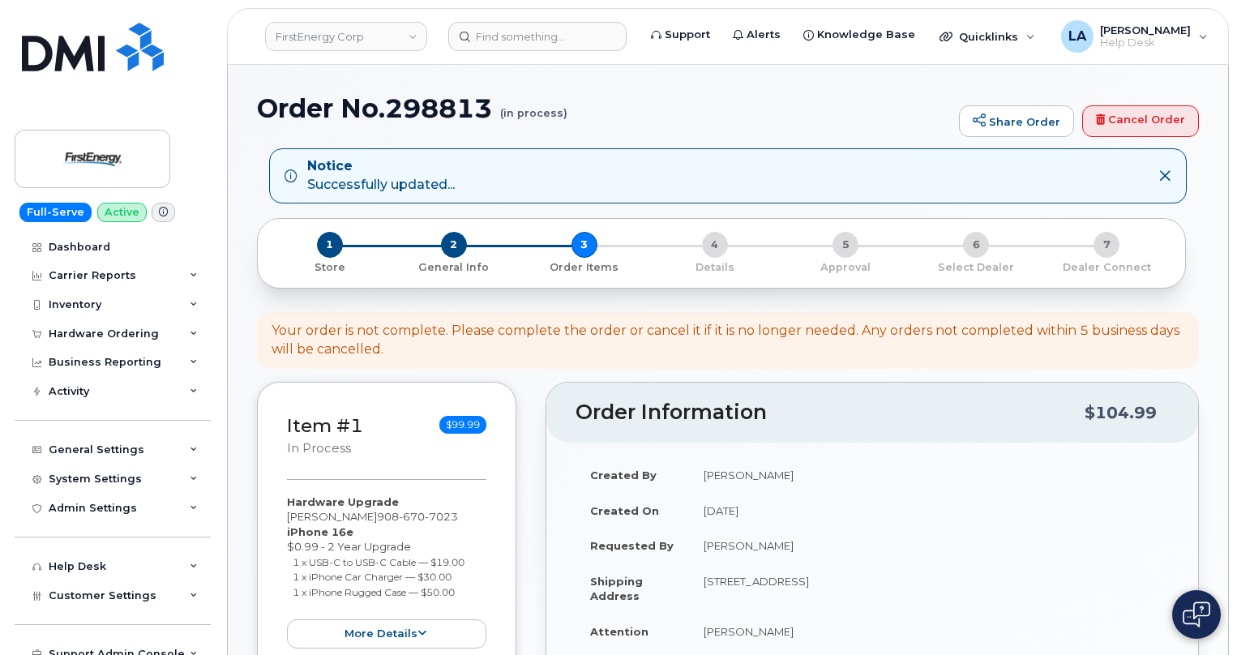
click at [802, 148] on div "Notice Successfully updated..." at bounding box center [728, 175] width 918 height 55
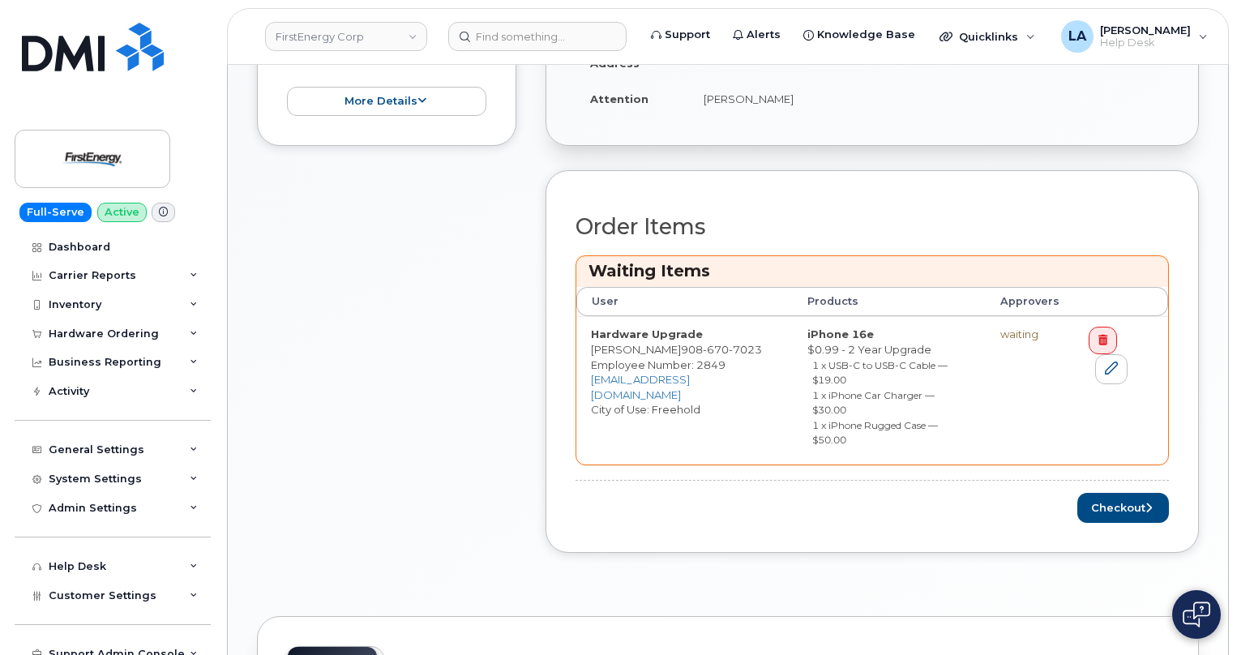
scroll to position [573, 0]
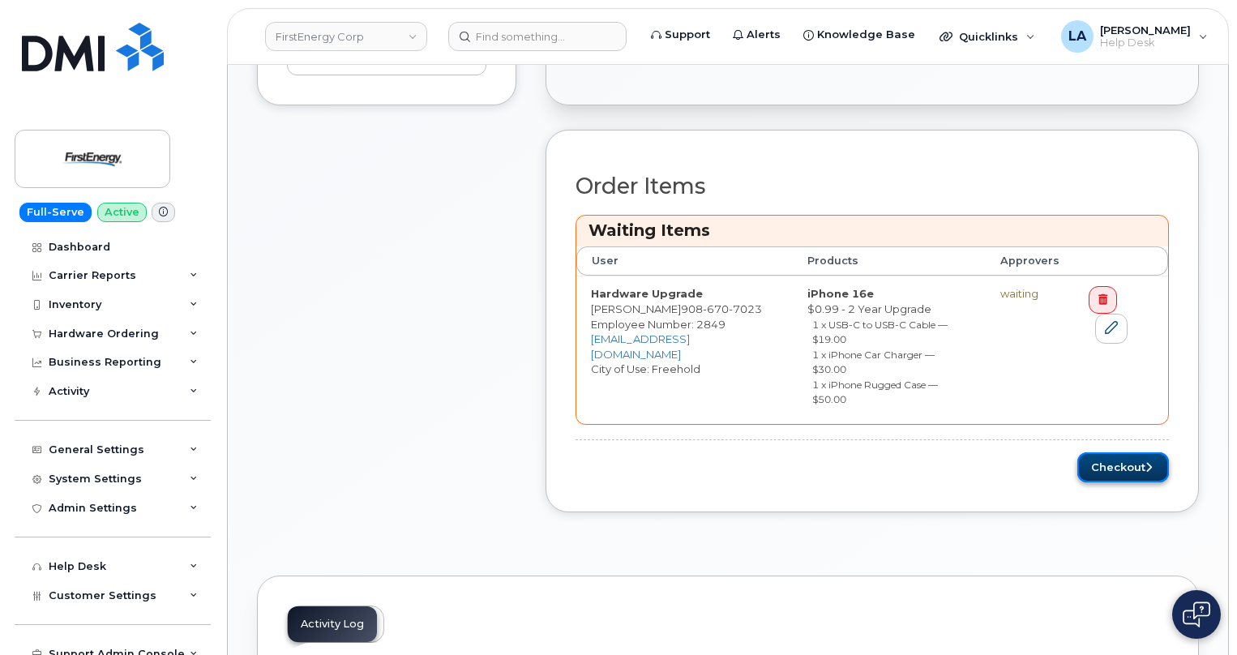
click at [1102, 454] on button "Checkout" at bounding box center [1123, 467] width 92 height 30
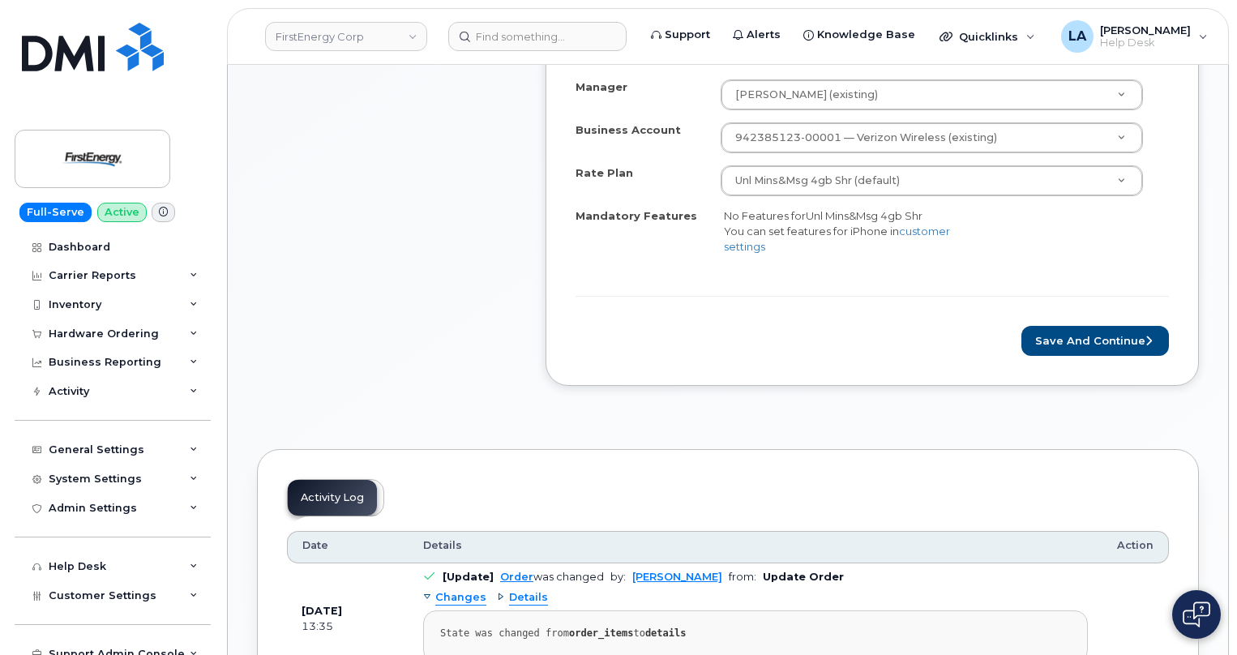
scroll to position [637, 0]
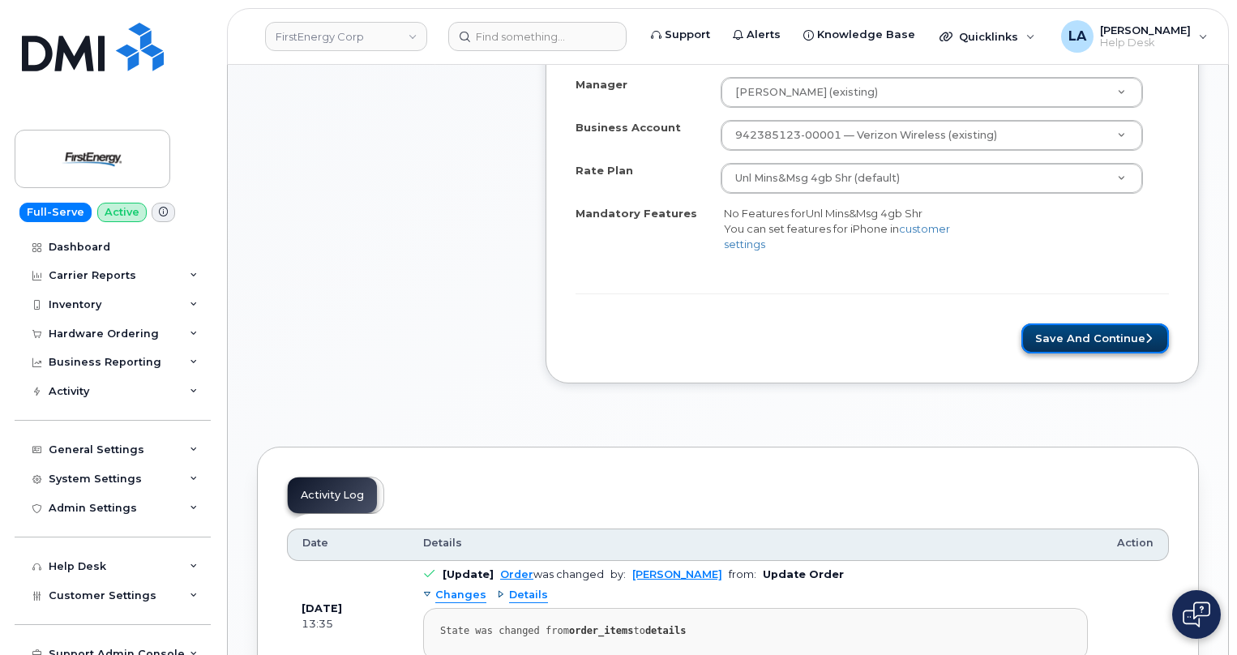
click at [1108, 336] on button "Save and Continue" at bounding box center [1095, 338] width 148 height 30
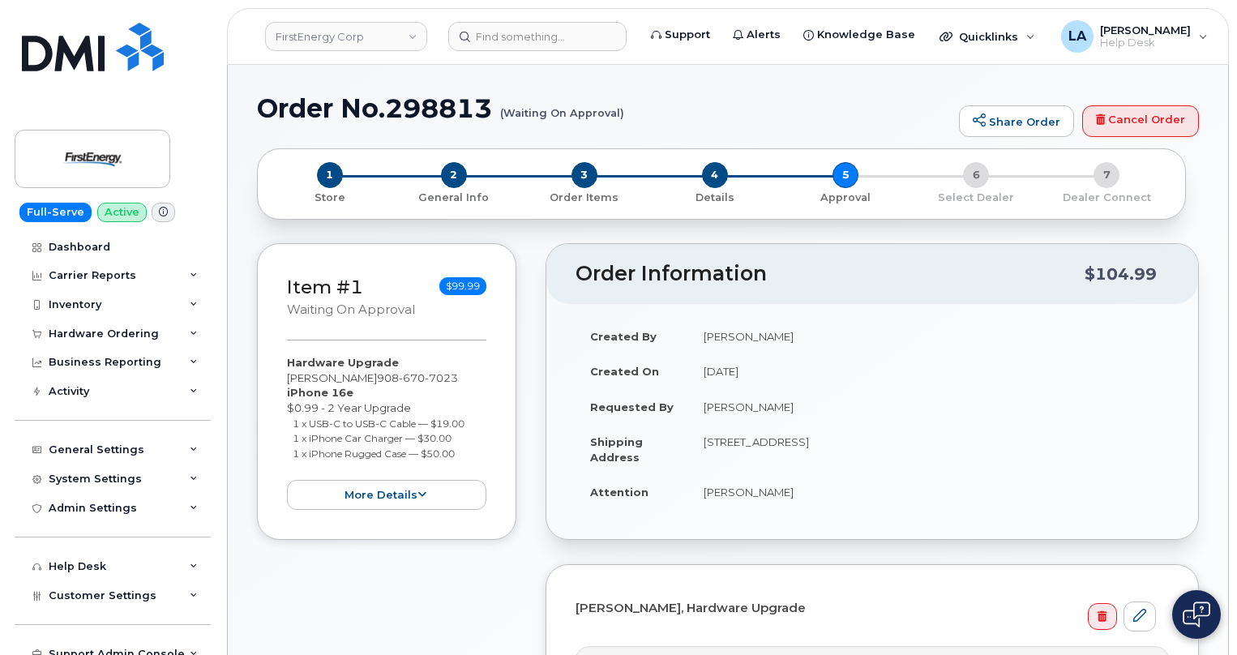
click at [1127, 379] on td "[DATE]" at bounding box center [929, 371] width 480 height 36
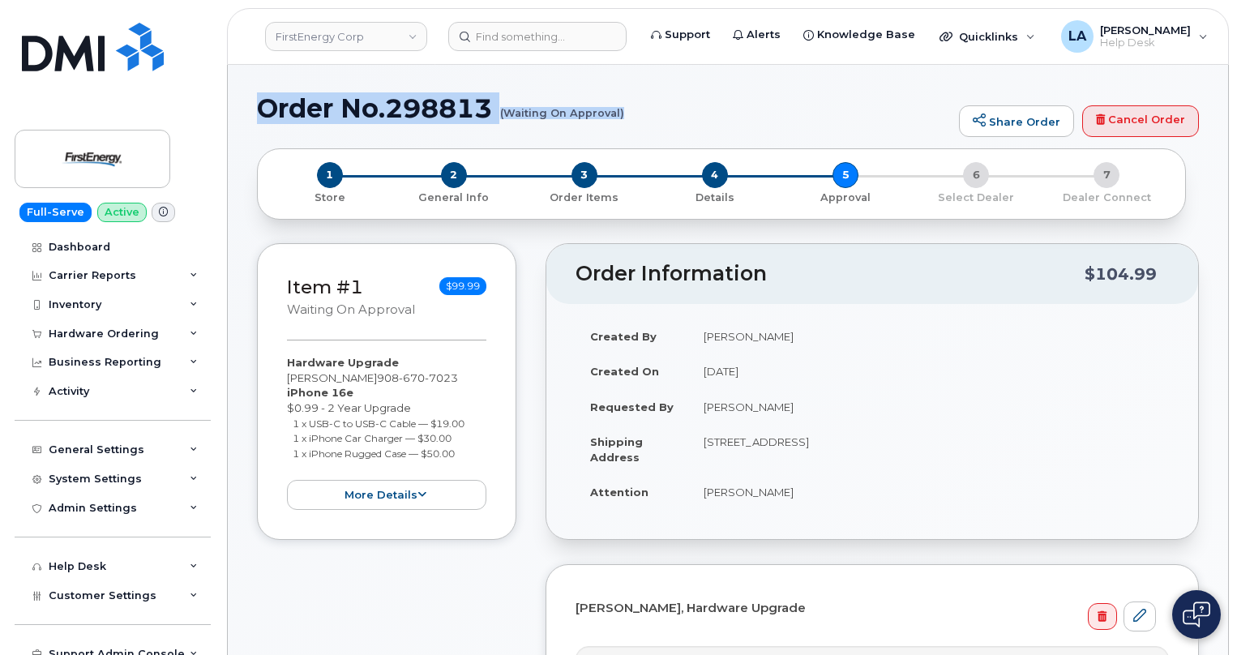
drag, startPoint x: 260, startPoint y: 102, endPoint x: 638, endPoint y: 128, distance: 378.7
click at [638, 128] on div "Order No.298813 (Waiting On Approval) Share Order Cancel Order" at bounding box center [728, 121] width 942 height 54
copy h1 "Order No.298813 (Waiting On Approval)"
